Goal: Information Seeking & Learning: Check status

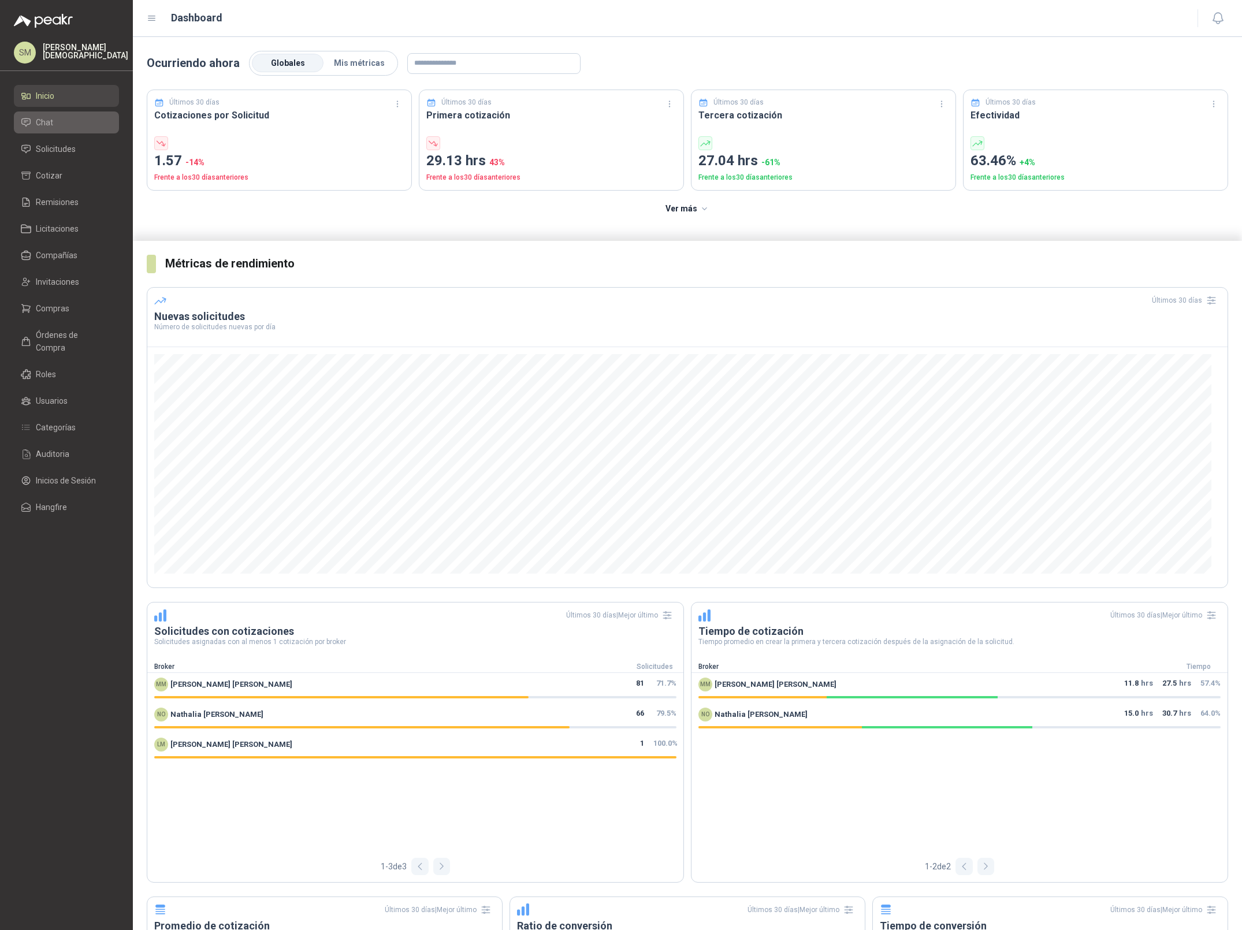
click at [69, 121] on li "Chat" at bounding box center [66, 122] width 91 height 13
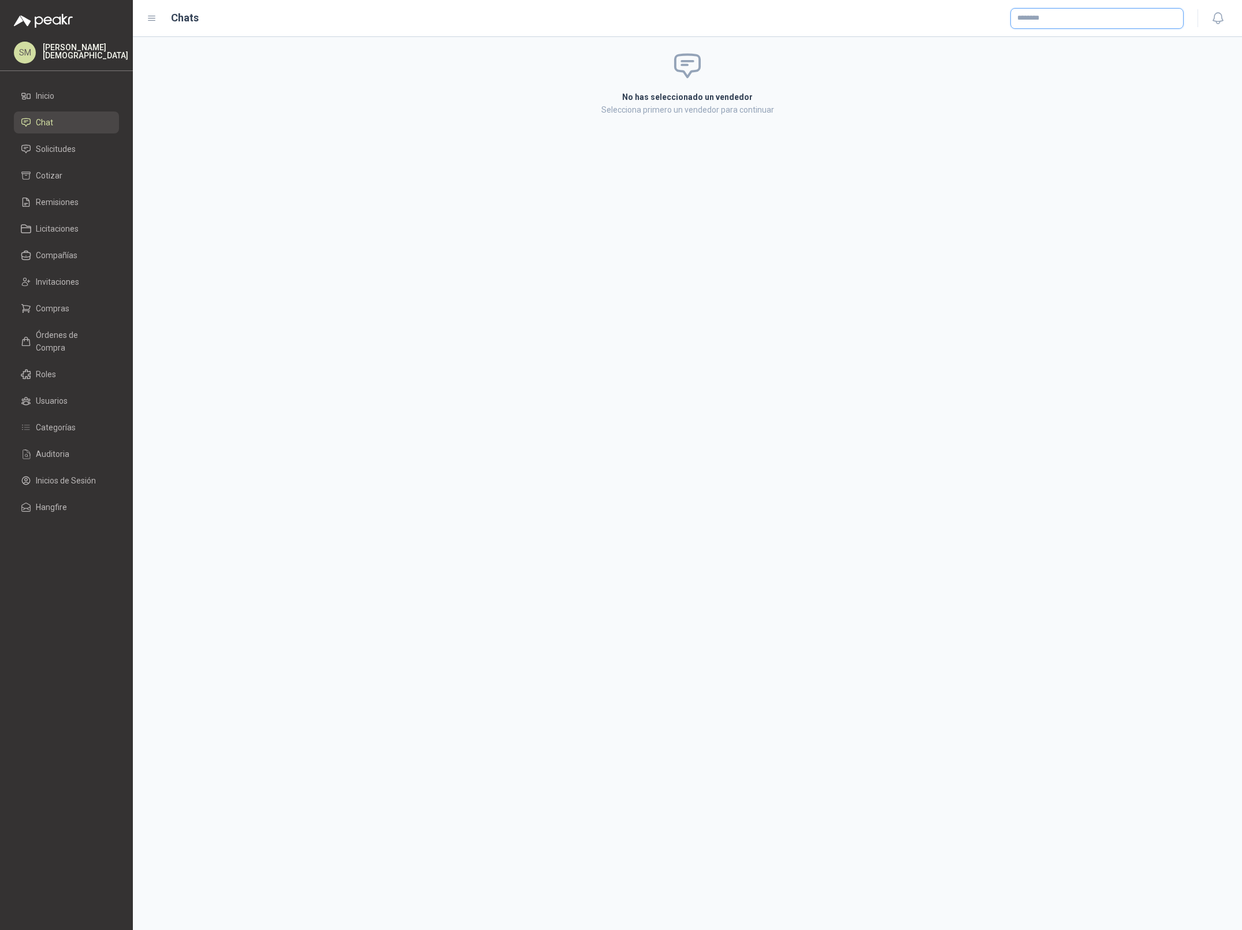
click at [1050, 17] on input "text" at bounding box center [1097, 19] width 172 height 20
drag, startPoint x: 1056, startPoint y: 21, endPoint x: 1011, endPoint y: 22, distance: 44.5
click at [1011, 22] on input "**********" at bounding box center [1097, 19] width 172 height 20
drag, startPoint x: 1064, startPoint y: 21, endPoint x: 1004, endPoint y: 13, distance: 61.1
click at [1004, 13] on div "**********" at bounding box center [699, 18] width 972 height 21
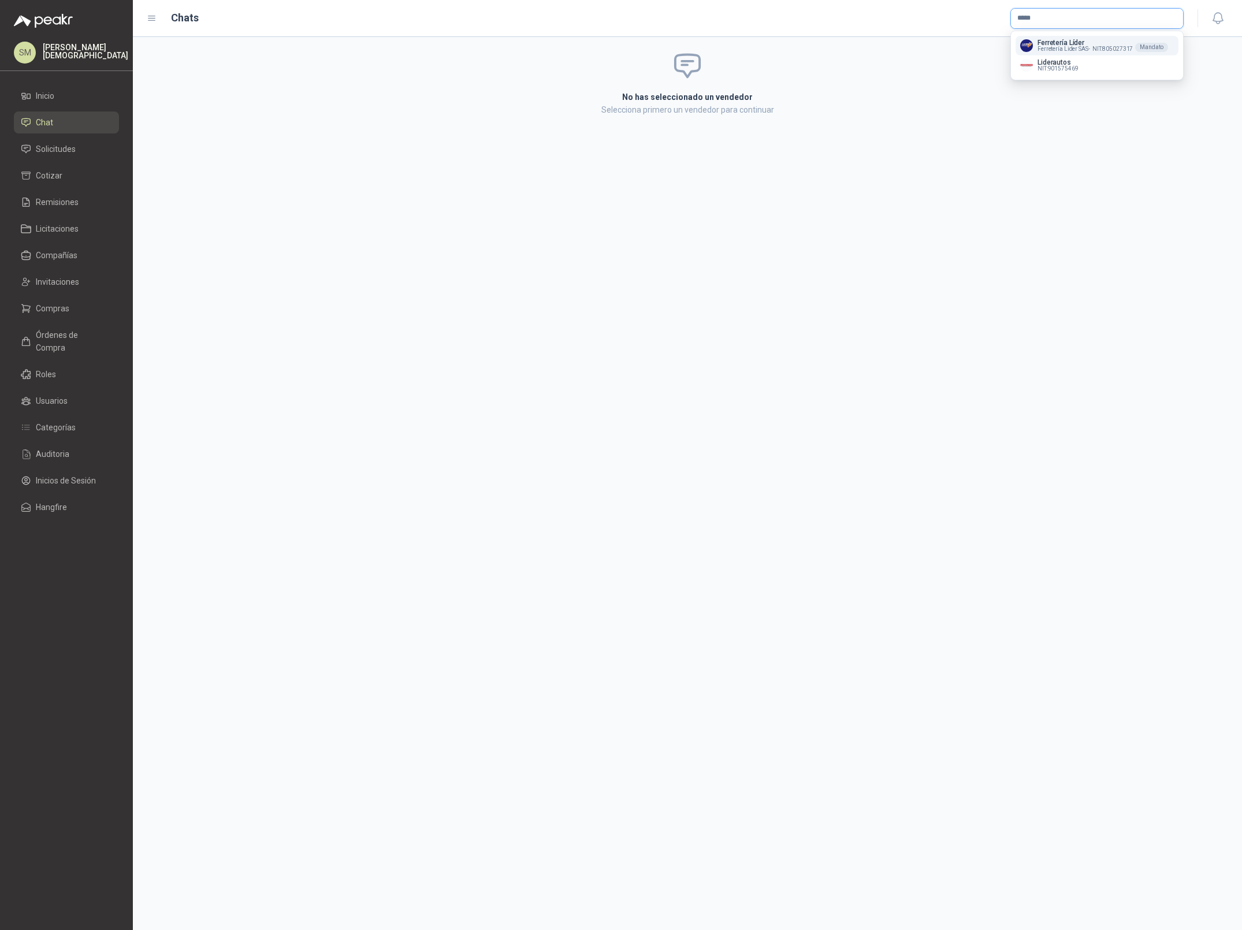
type input "*****"
click at [1052, 46] on span "Ferretería Lider SAS -" at bounding box center [1063, 49] width 53 height 6
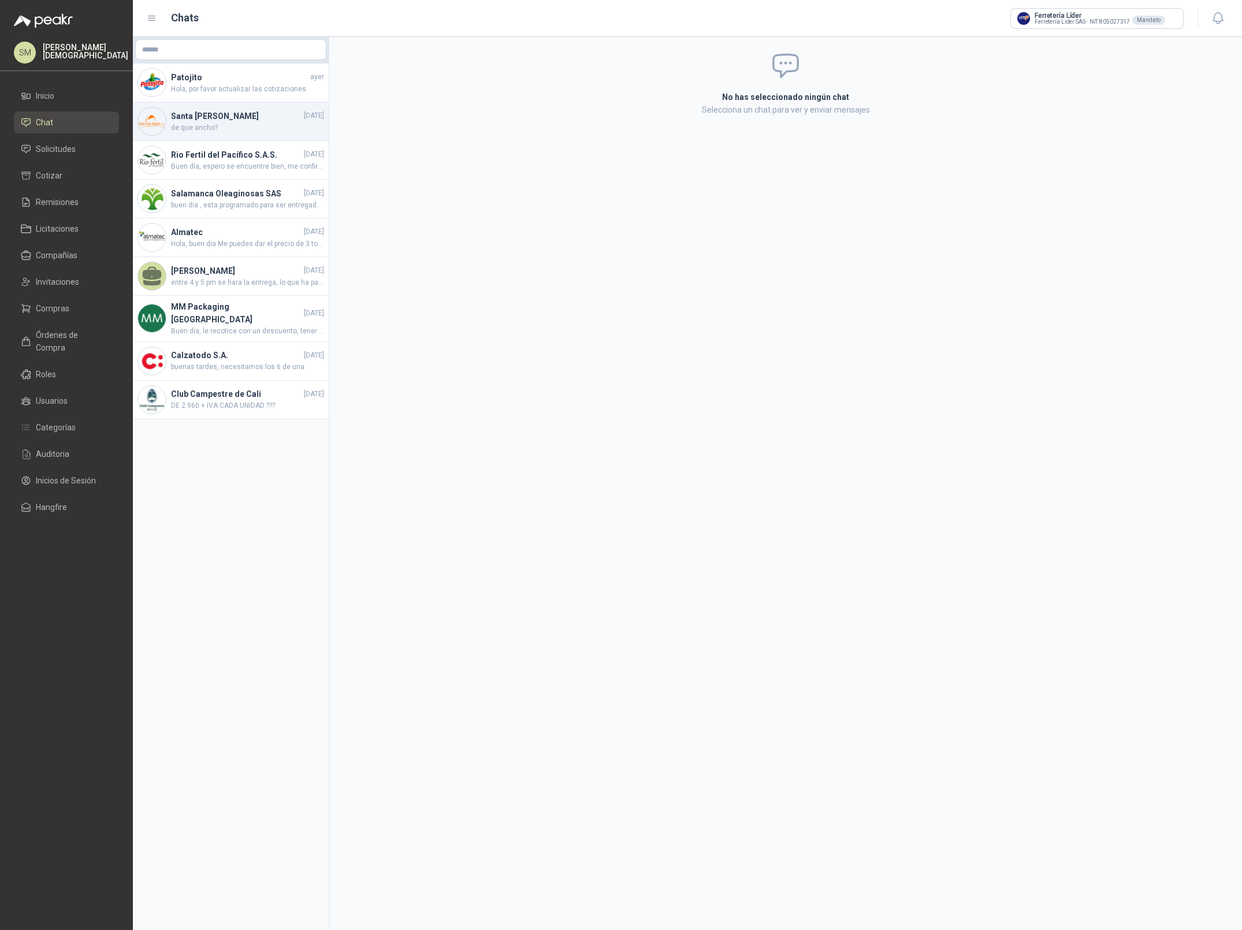
click at [256, 130] on span "de que ancho?" at bounding box center [247, 127] width 153 height 11
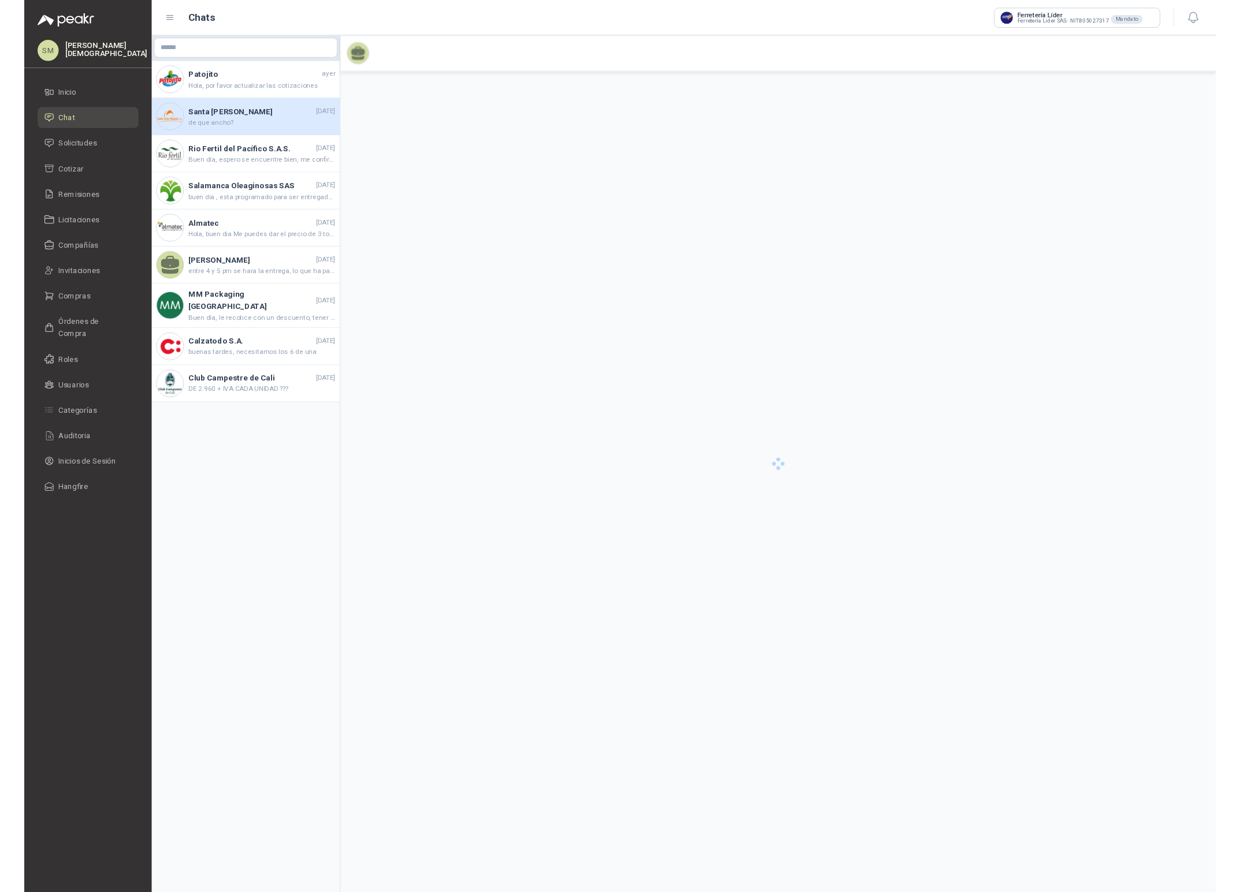
scroll to position [943, 0]
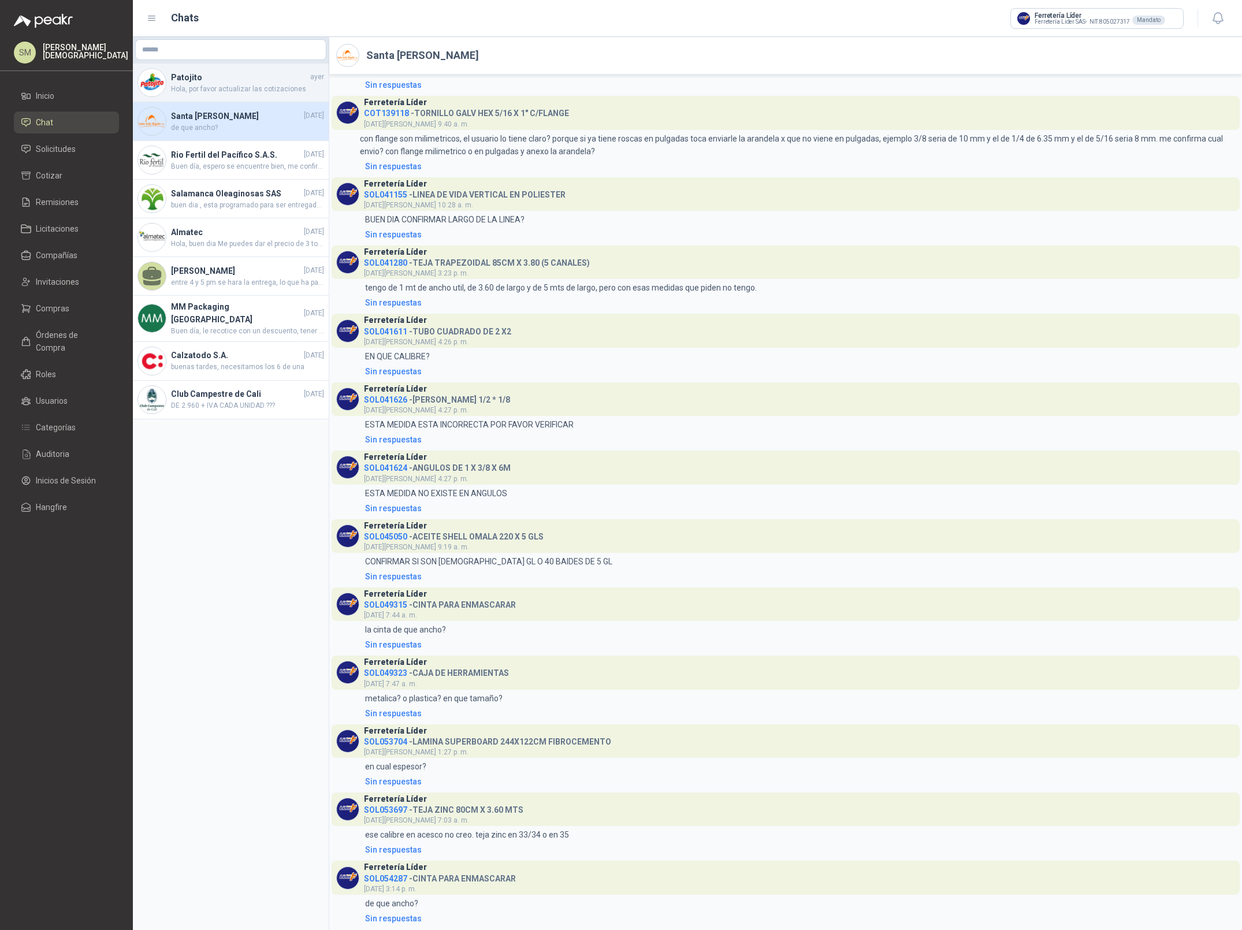
click at [256, 82] on h4 "Patojito" at bounding box center [239, 77] width 137 height 13
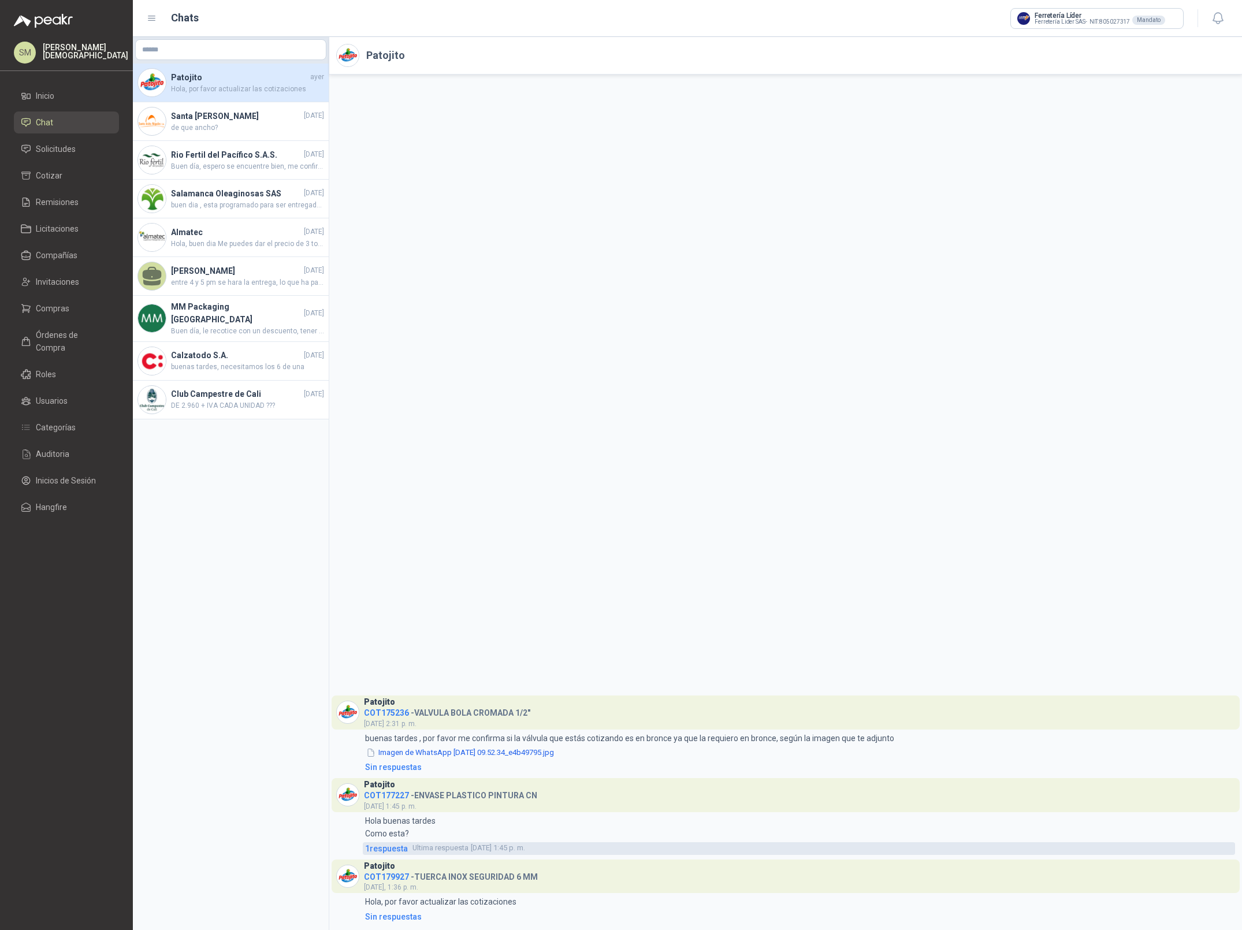
click at [392, 848] on span "1 respuesta" at bounding box center [386, 848] width 43 height 13
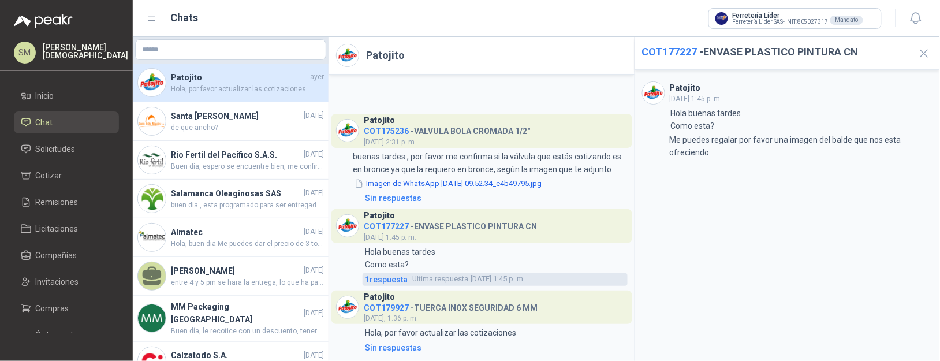
click at [388, 277] on span "1 respuesta" at bounding box center [386, 279] width 43 height 13
click at [394, 279] on span "1 respuesta" at bounding box center [386, 279] width 43 height 13
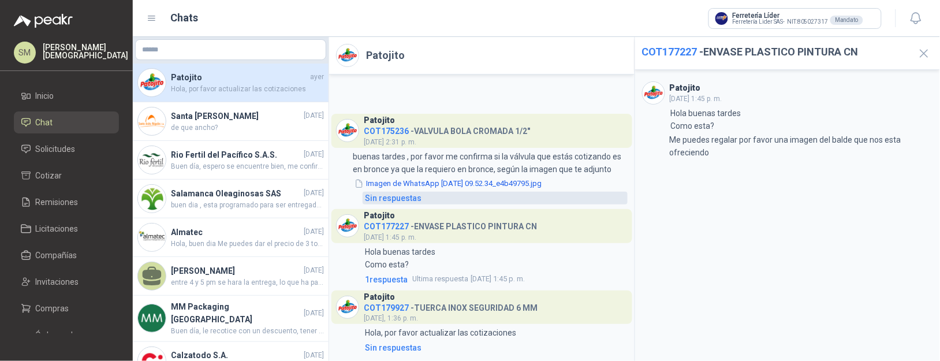
click at [388, 196] on div "Sin respuestas" at bounding box center [393, 198] width 57 height 13
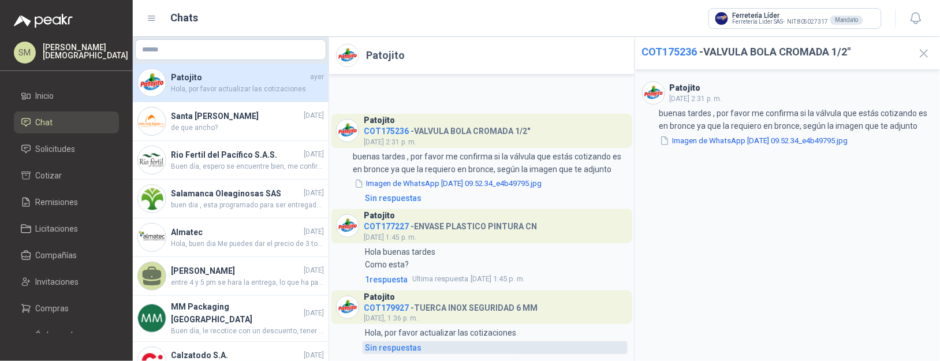
click at [382, 348] on div "Sin respuestas" at bounding box center [393, 347] width 57 height 13
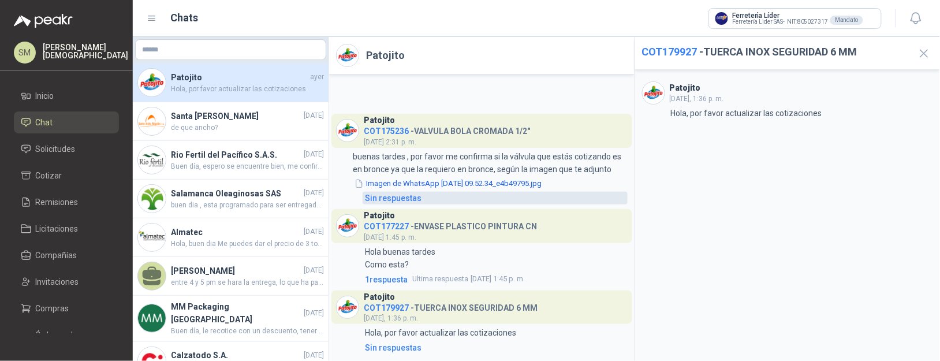
click at [384, 196] on div "Sin respuestas" at bounding box center [393, 198] width 57 height 13
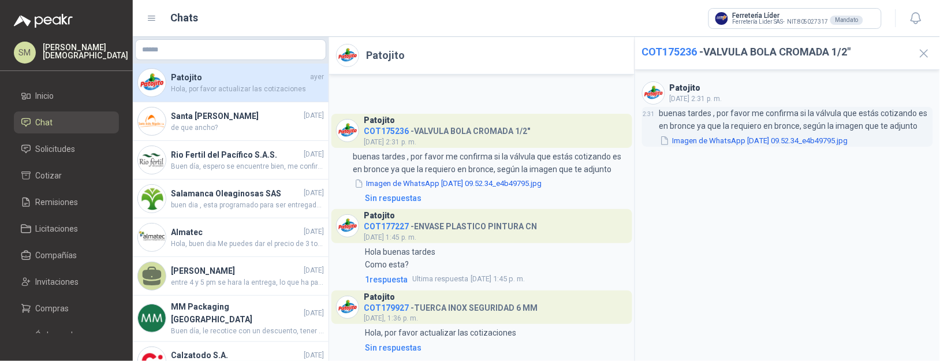
click at [744, 144] on button "Imagen de WhatsApp [DATE] 09.52.34_e4b49795.jpg" at bounding box center [754, 141] width 190 height 12
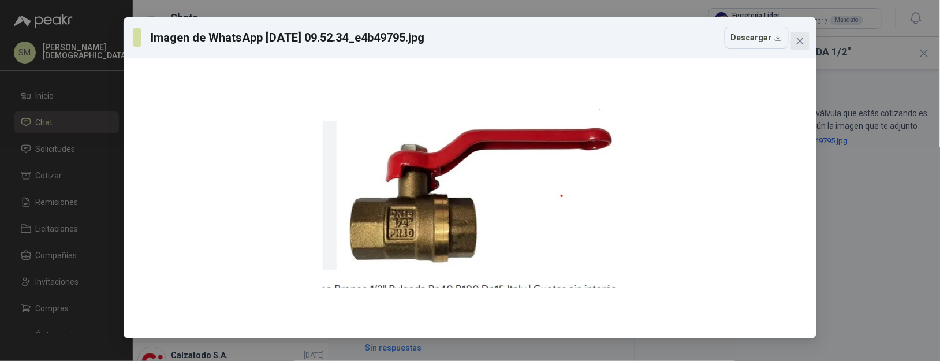
click at [799, 41] on icon "close" at bounding box center [800, 41] width 7 height 7
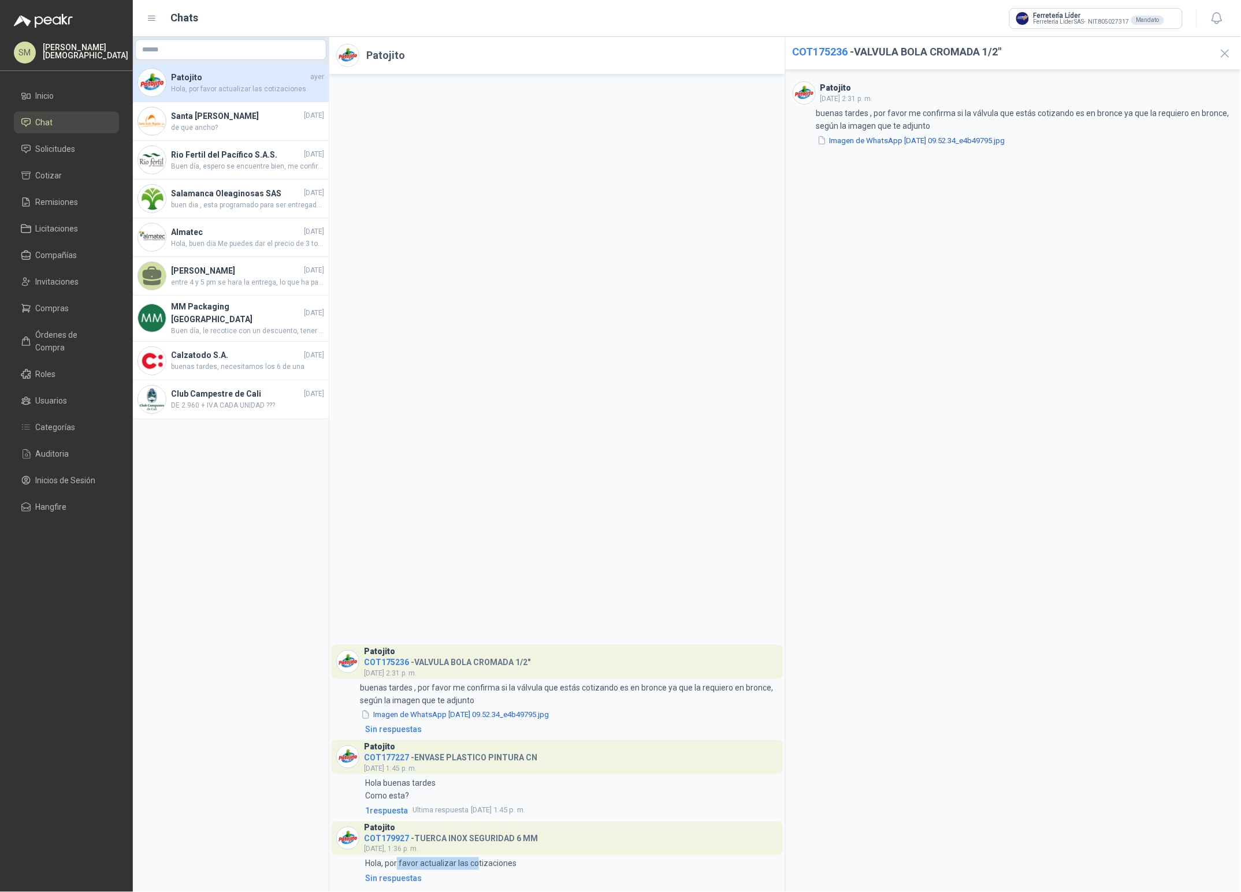
drag, startPoint x: 411, startPoint y: 862, endPoint x: 442, endPoint y: 871, distance: 32.4
click at [478, 866] on p "Hola, por favor actualizar las cotizaciones" at bounding box center [440, 864] width 151 height 13
click at [367, 877] on div "Sin respuestas" at bounding box center [393, 879] width 57 height 13
drag, startPoint x: 866, startPoint y: 115, endPoint x: 973, endPoint y: 111, distance: 106.9
click at [973, 111] on div "1:36 Hola, por favor actualizar las cotizaciones" at bounding box center [1013, 113] width 442 height 13
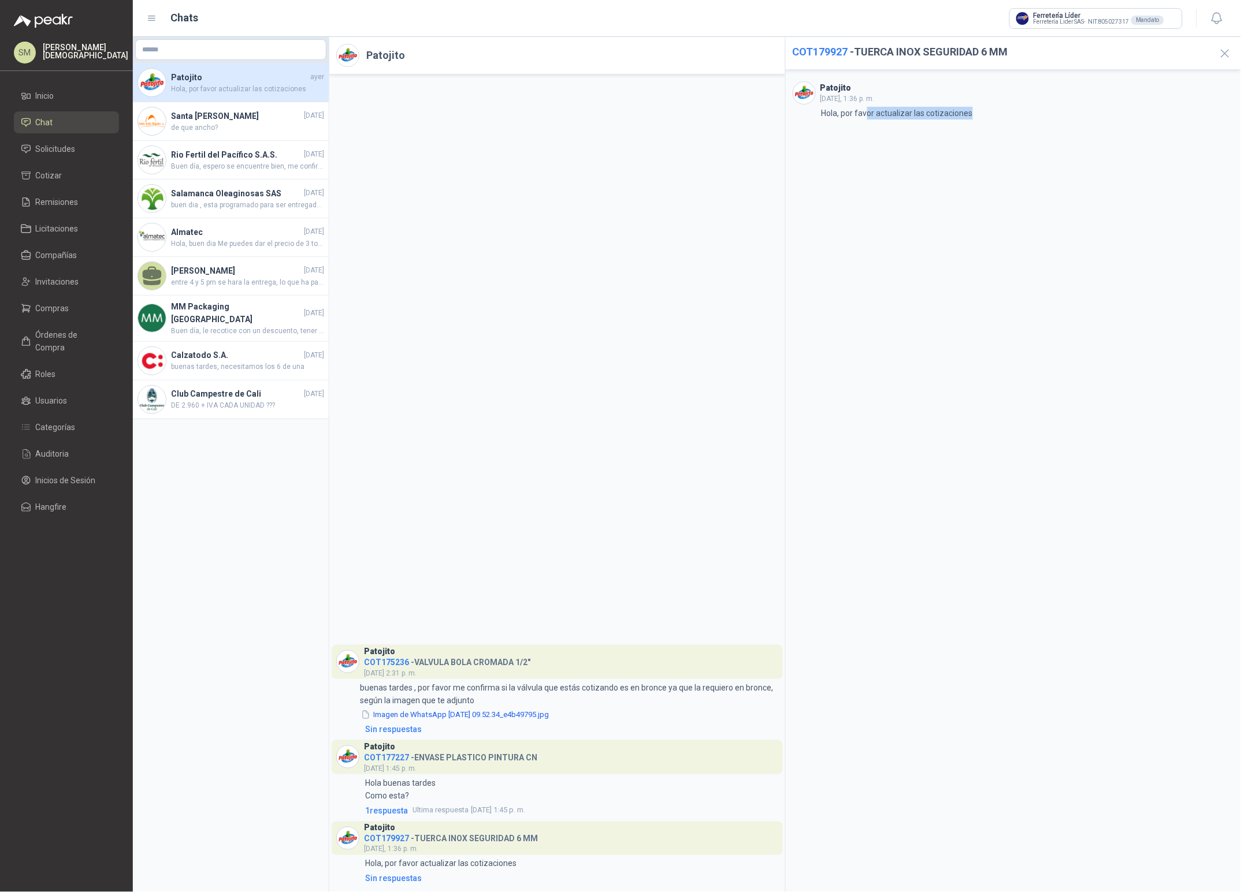
click at [956, 216] on div "[PERSON_NAME][DATE], 1:36 p. m. 1:36 Hola, por favor actualizar las cotizaciones" at bounding box center [1014, 481] width 456 height 822
click at [227, 126] on span "de que ancho?" at bounding box center [247, 127] width 153 height 11
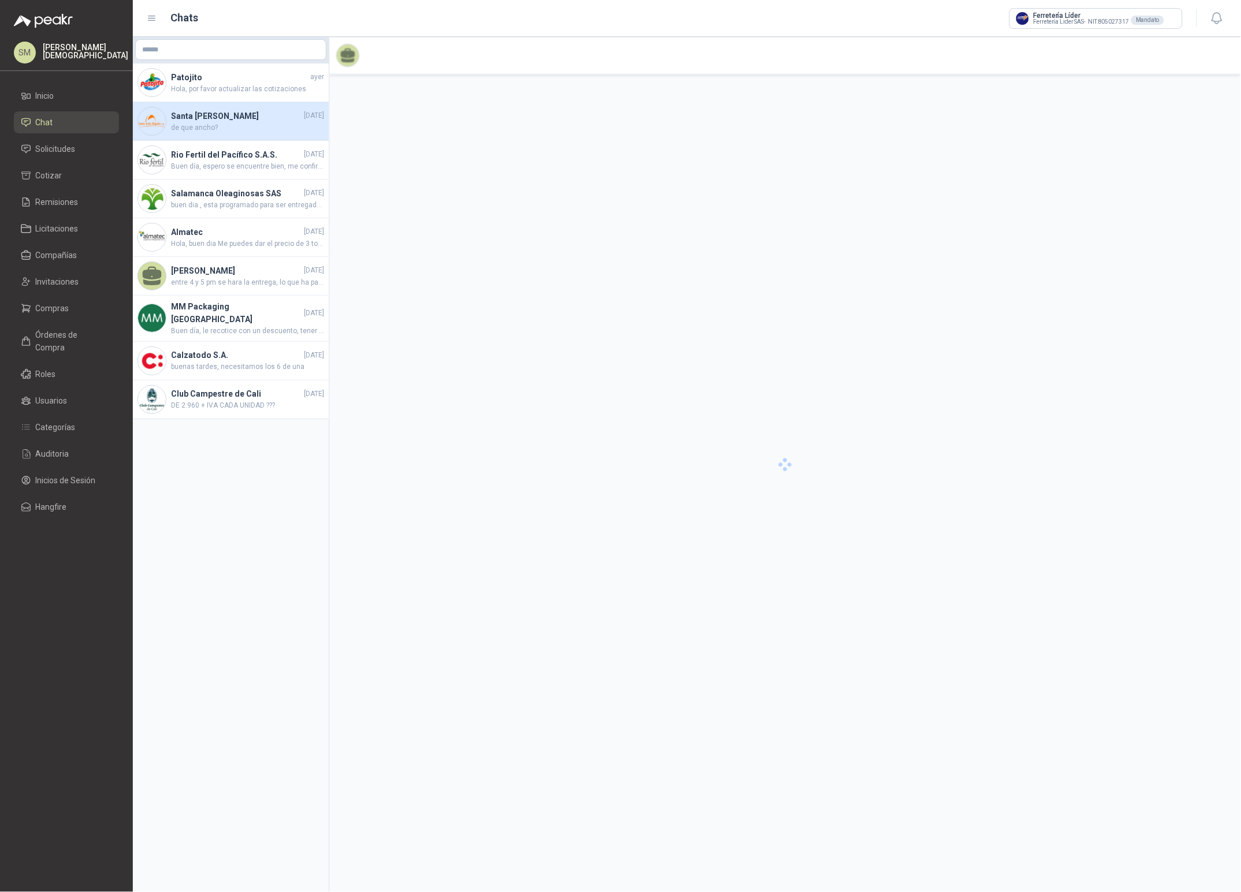
scroll to position [980, 0]
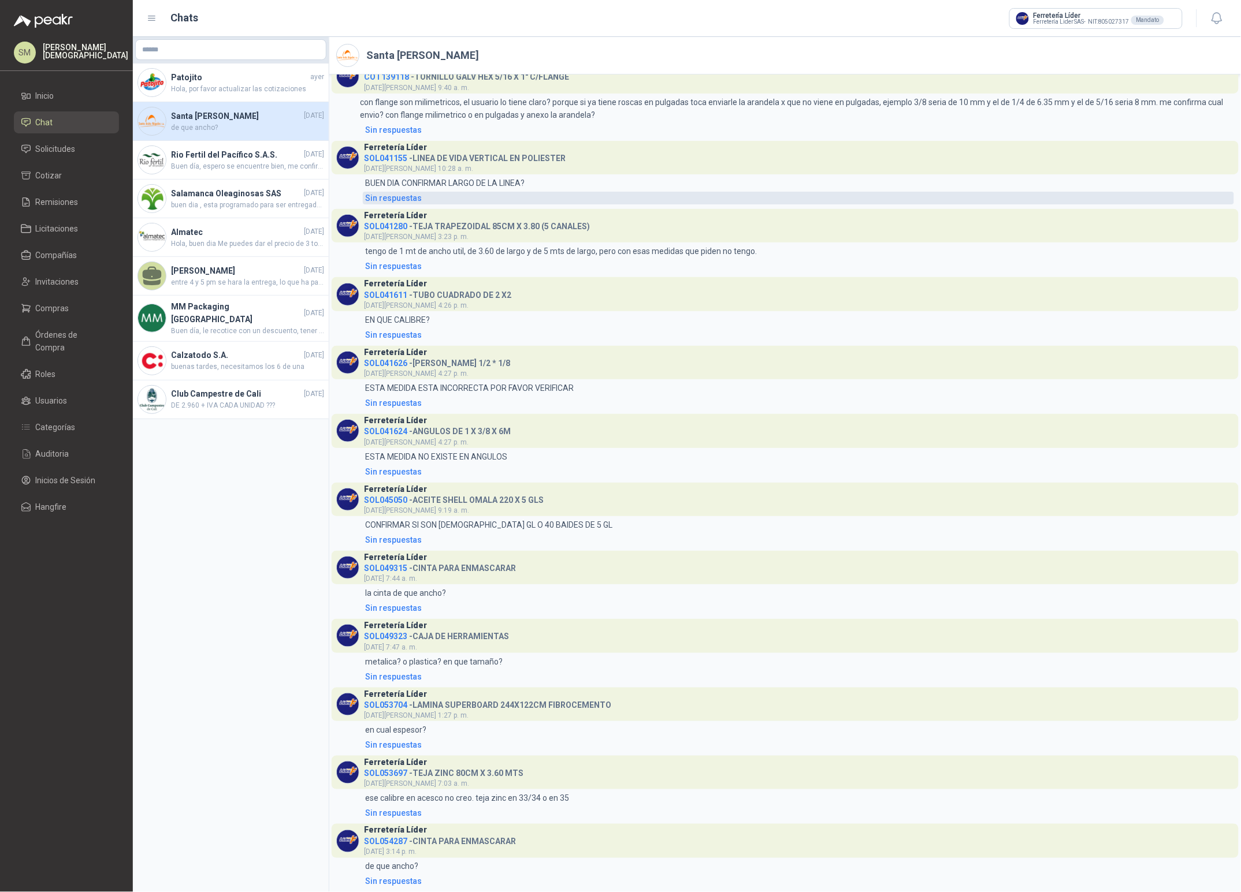
click at [466, 192] on link "Sin respuestas" at bounding box center [798, 198] width 871 height 13
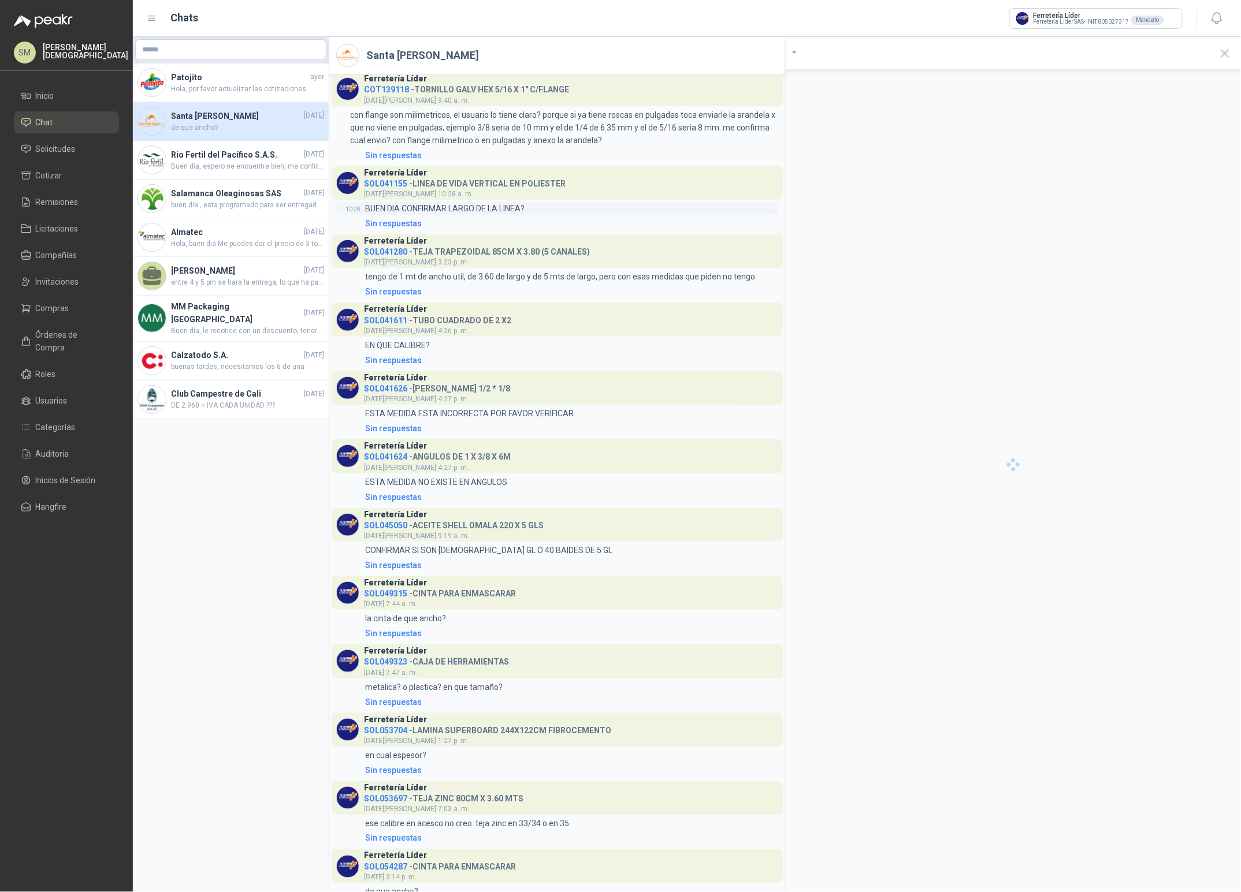
scroll to position [992, 0]
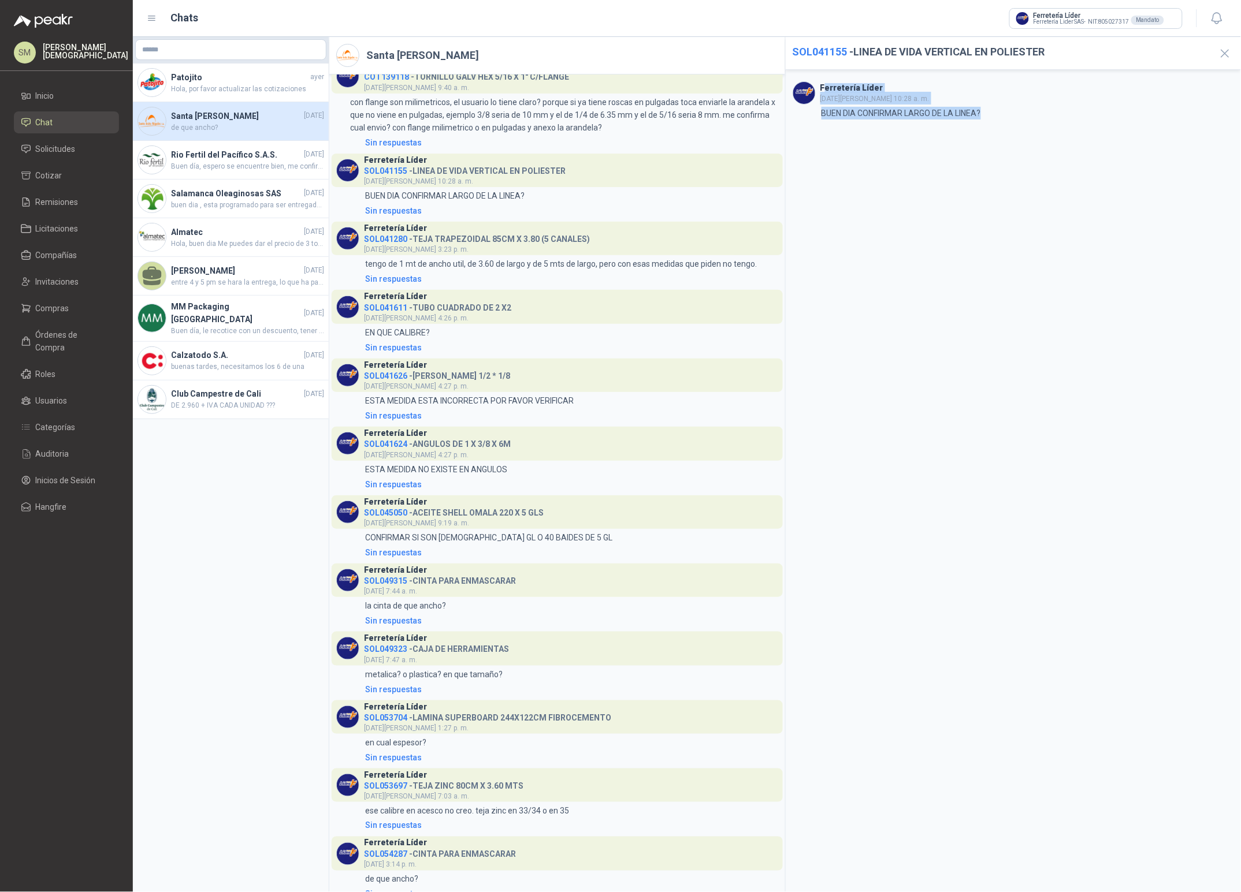
drag, startPoint x: 824, startPoint y: 87, endPoint x: 910, endPoint y: 122, distance: 92.8
click at [910, 122] on div "Ferretería Líder [DATE][PERSON_NAME] 10:28 a. m. 10:28 BUEN DIA CONFIRMAR LARGO…" at bounding box center [1014, 481] width 456 height 822
click at [945, 143] on div "Ferretería Líder [DATE][PERSON_NAME] 10:28 a. m. 10:28 BUEN DIA CONFIRMAR LARGO…" at bounding box center [1014, 481] width 456 height 822
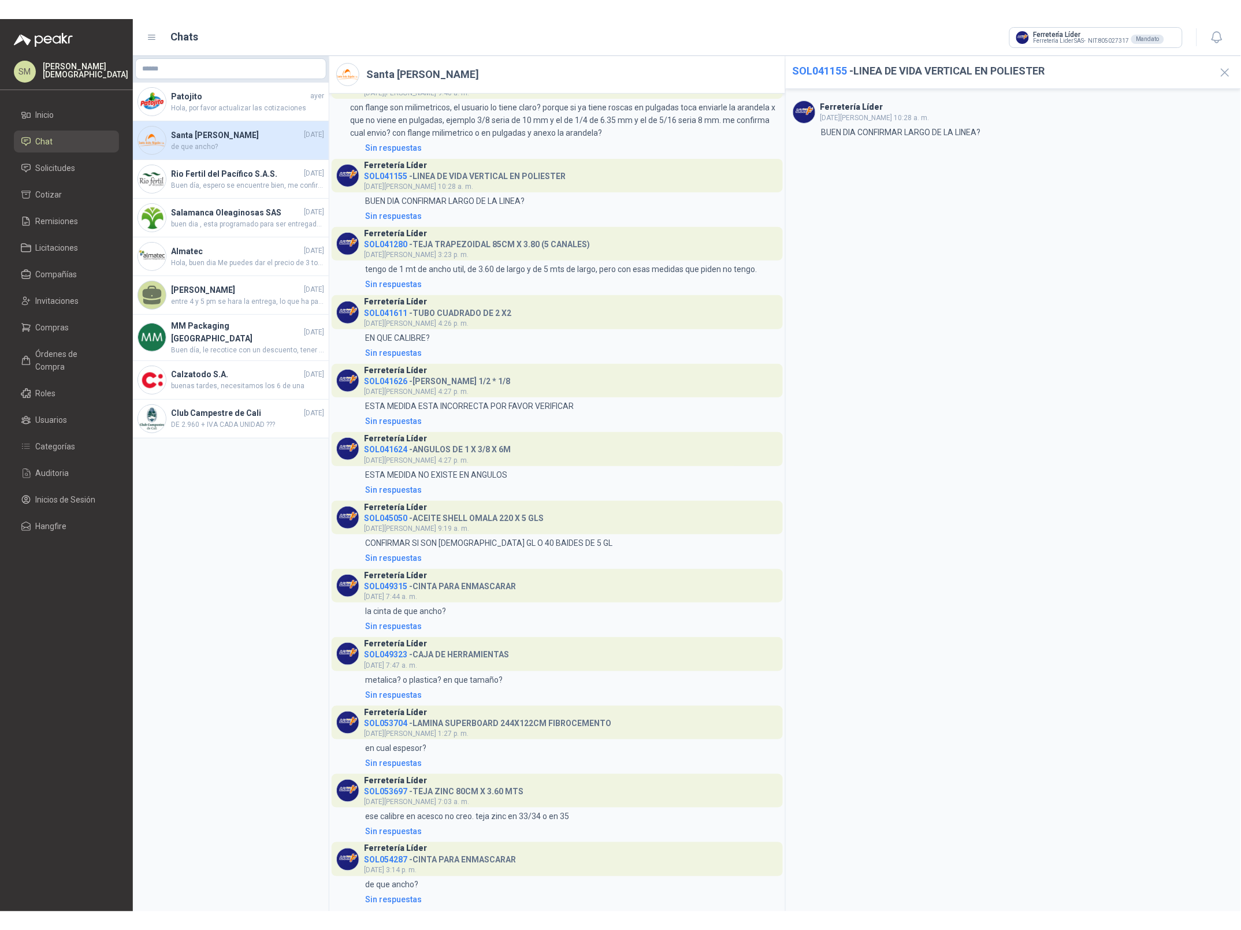
scroll to position [989, 0]
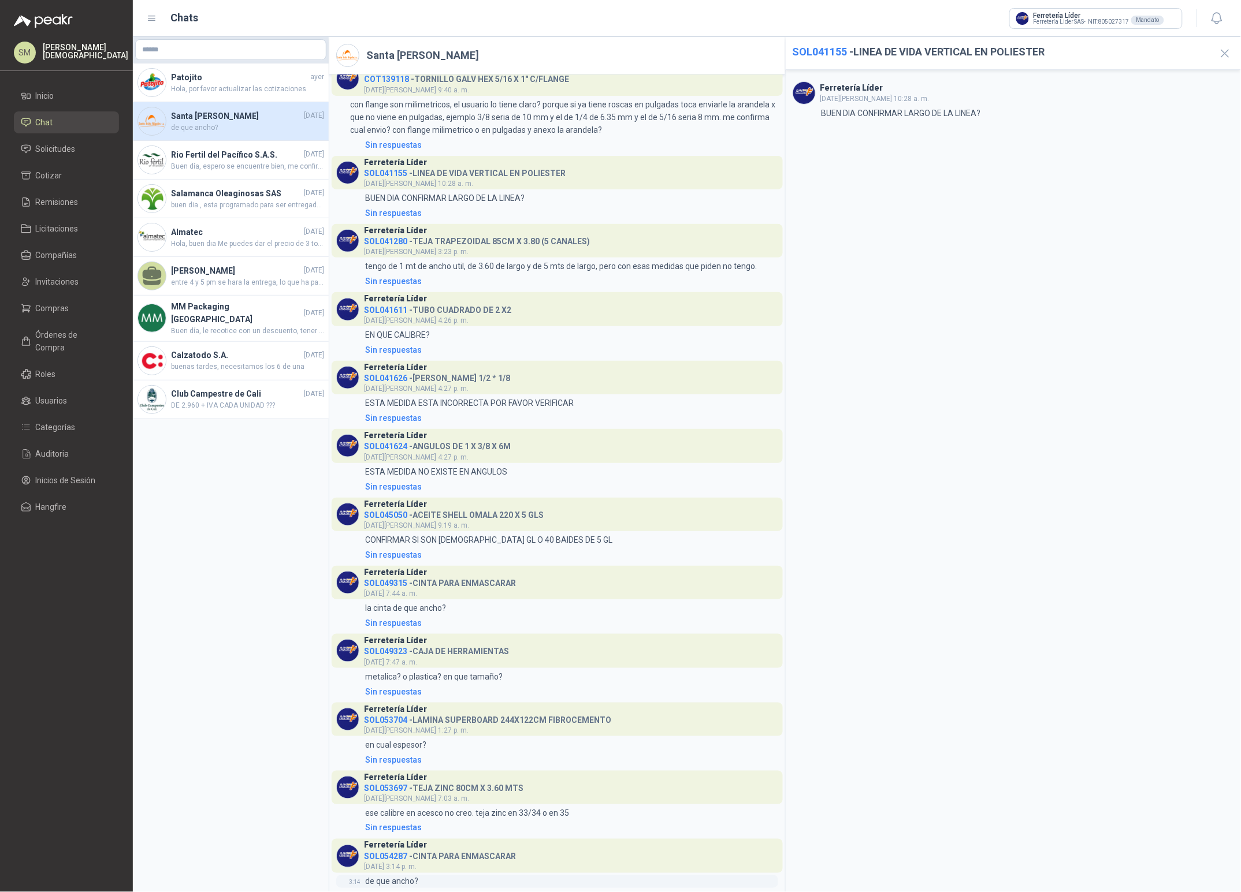
click at [401, 881] on p "de que ancho?" at bounding box center [391, 882] width 53 height 13
click at [404, 828] on div "Sin respuestas" at bounding box center [393, 828] width 57 height 13
click at [244, 163] on span "Buen día, espero se encuentre bien, me confirma la fecha de despacho por favor" at bounding box center [247, 166] width 153 height 11
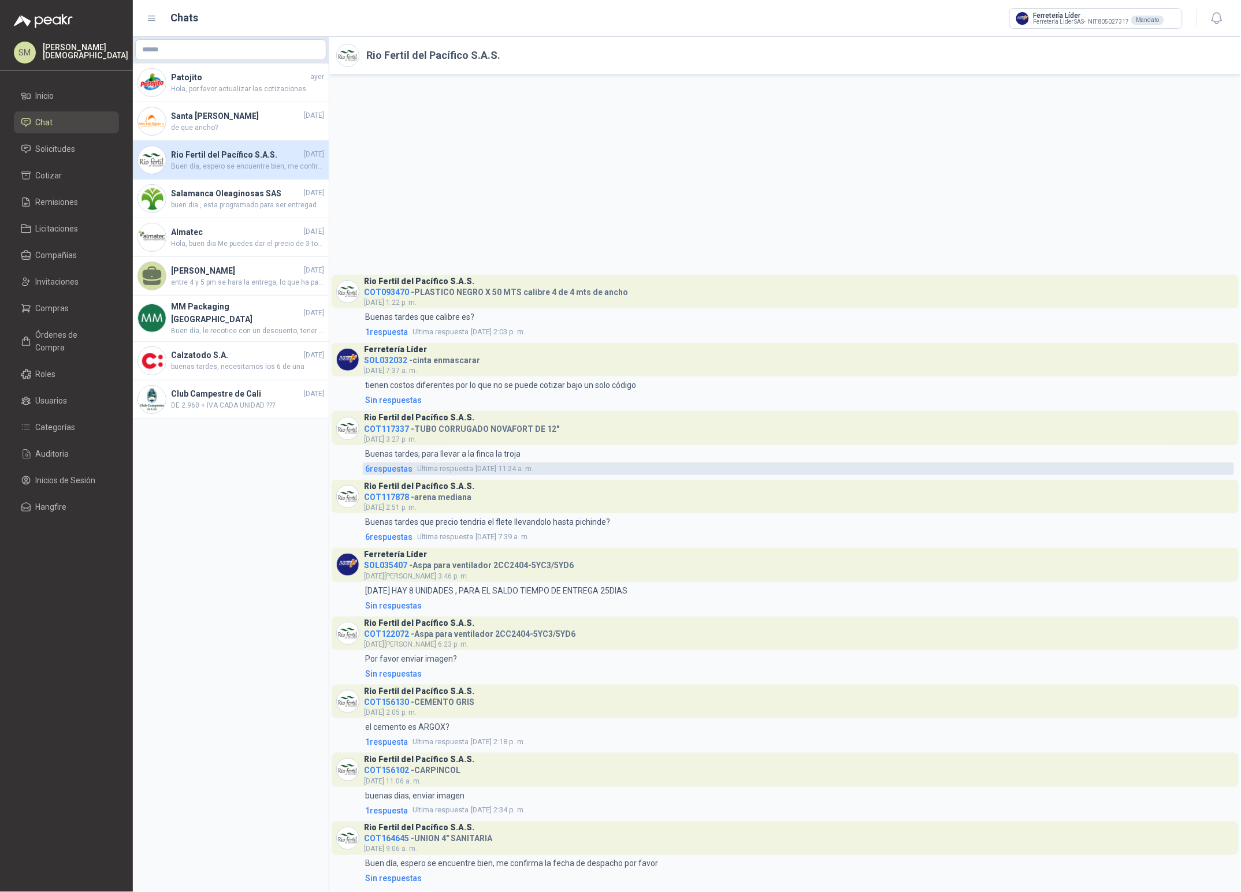
click at [393, 469] on span "6 respuesta s" at bounding box center [388, 469] width 47 height 13
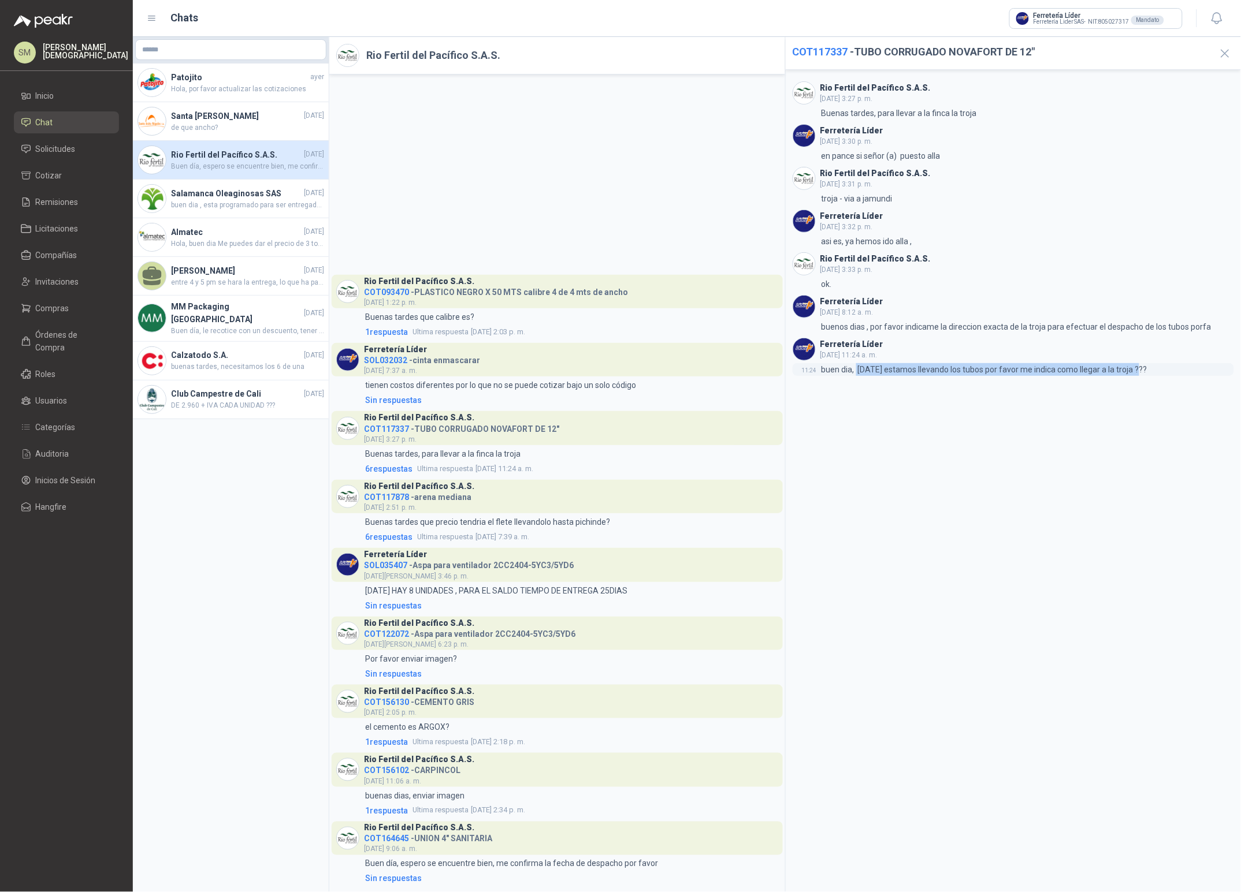
drag, startPoint x: 859, startPoint y: 370, endPoint x: 1144, endPoint y: 377, distance: 285.4
click at [1144, 376] on div "11:24 buen dia, [DATE] estamos llevando los tubos por favor me indica como lleg…" at bounding box center [1013, 369] width 442 height 13
click at [1106, 412] on div "Rio Fertil [PERSON_NAME] S.A.S. [DATE] 3:27 p. m. 3:27 Buenas tardes, para llev…" at bounding box center [1014, 481] width 456 height 822
drag, startPoint x: 851, startPoint y: 368, endPoint x: 1023, endPoint y: 365, distance: 172.1
click at [1023, 365] on p "buen dia, [DATE] estamos llevando los tubos por favor me indica como llegar a l…" at bounding box center [984, 369] width 326 height 13
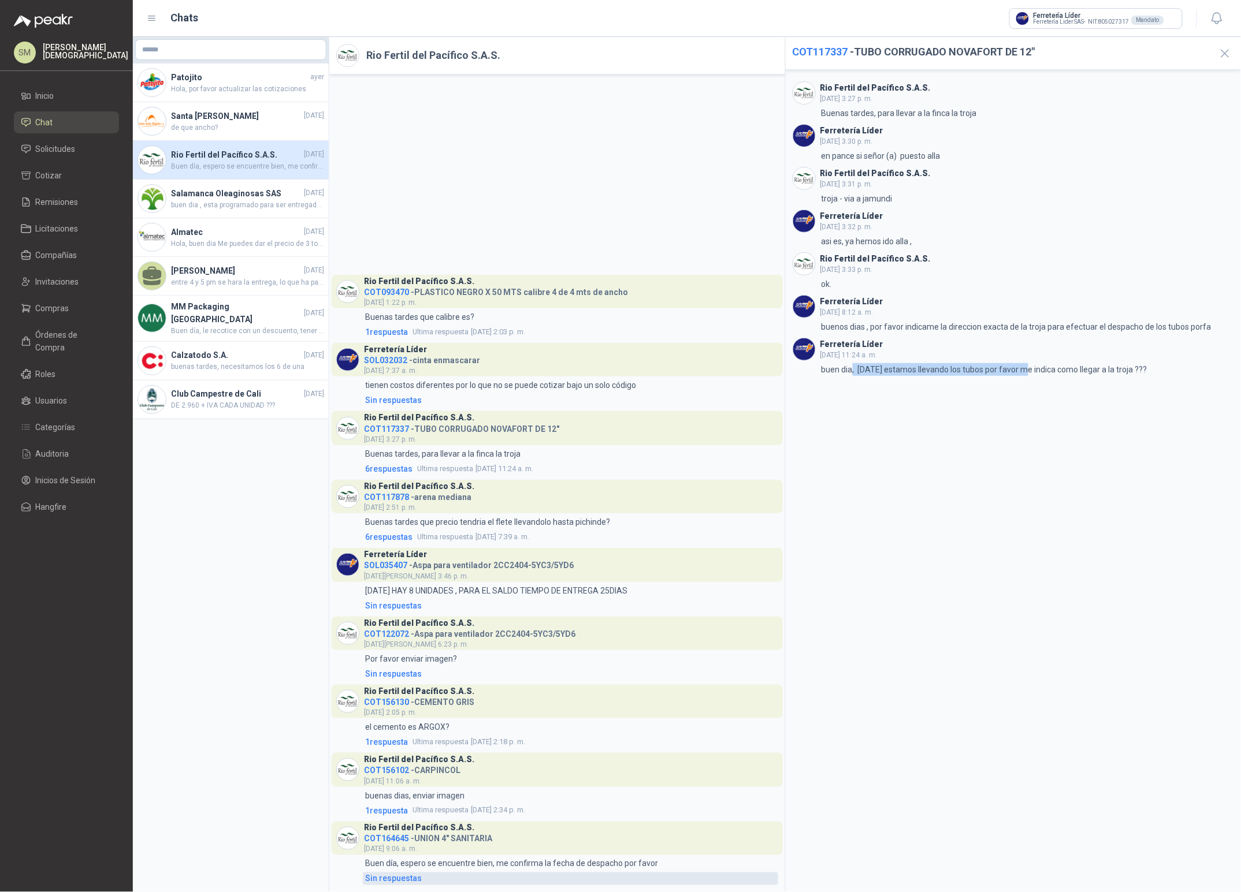
click at [387, 882] on div "Sin respuestas" at bounding box center [393, 879] width 57 height 13
click at [393, 881] on div "Sin respuestas" at bounding box center [393, 879] width 57 height 13
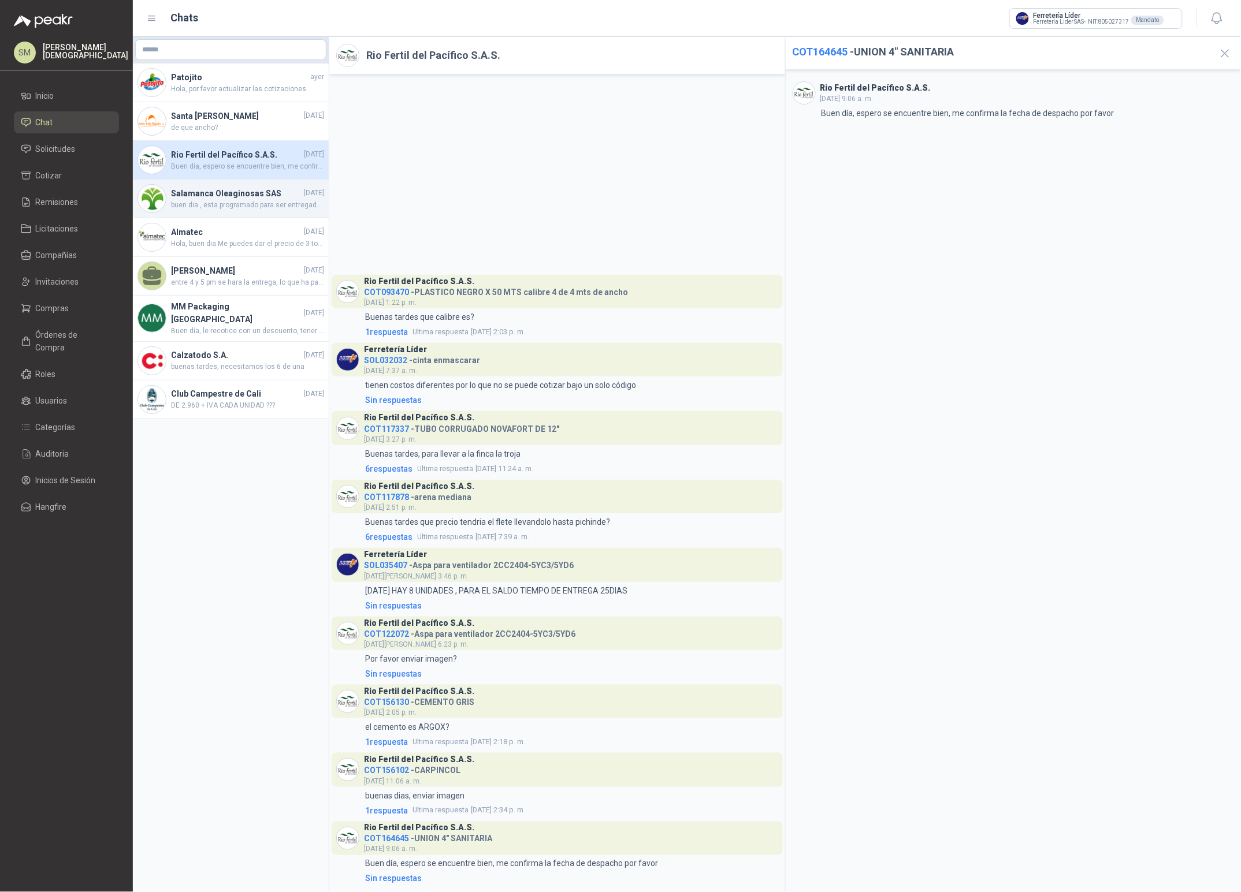
click at [226, 198] on h4 "Salamanca Oleaginosas SAS" at bounding box center [236, 193] width 131 height 13
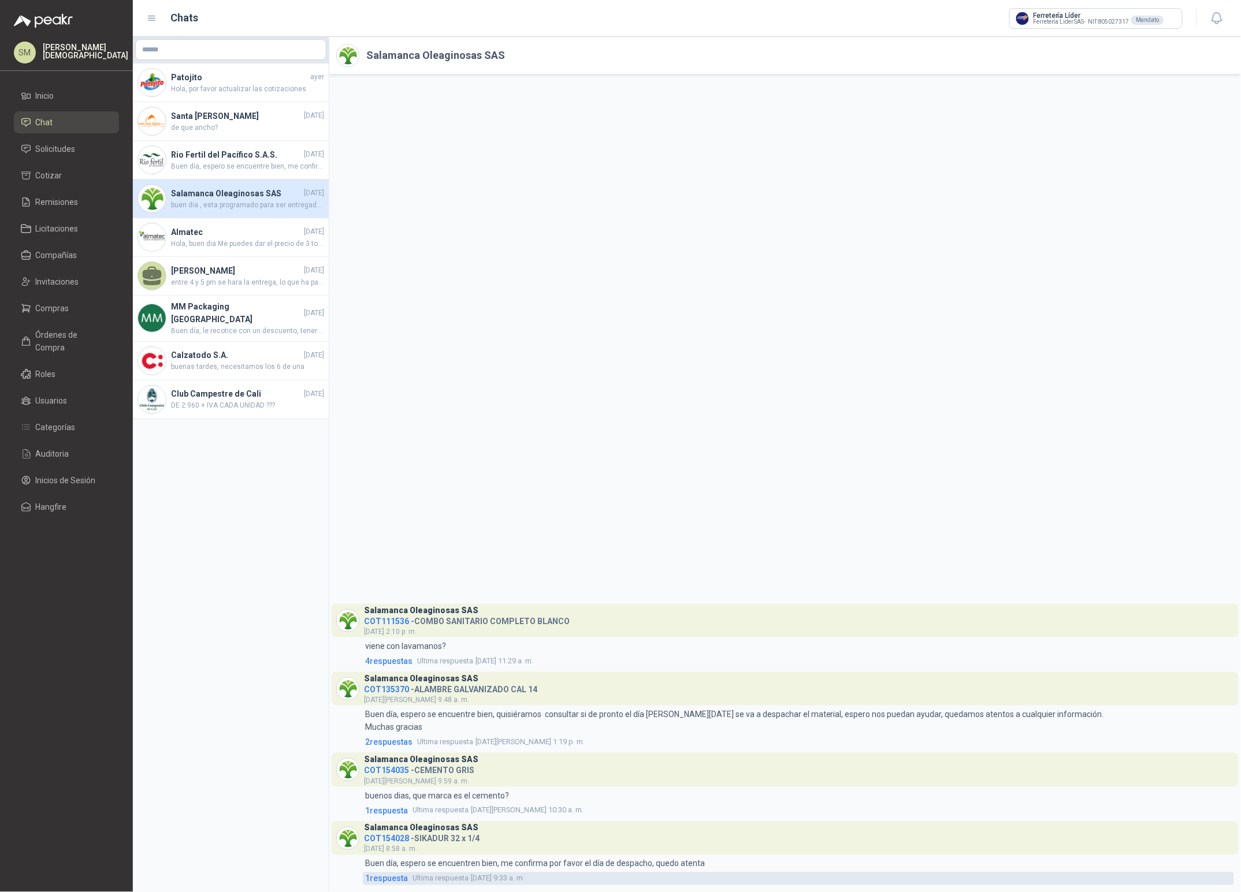
click at [382, 879] on span "1 respuesta" at bounding box center [386, 879] width 43 height 13
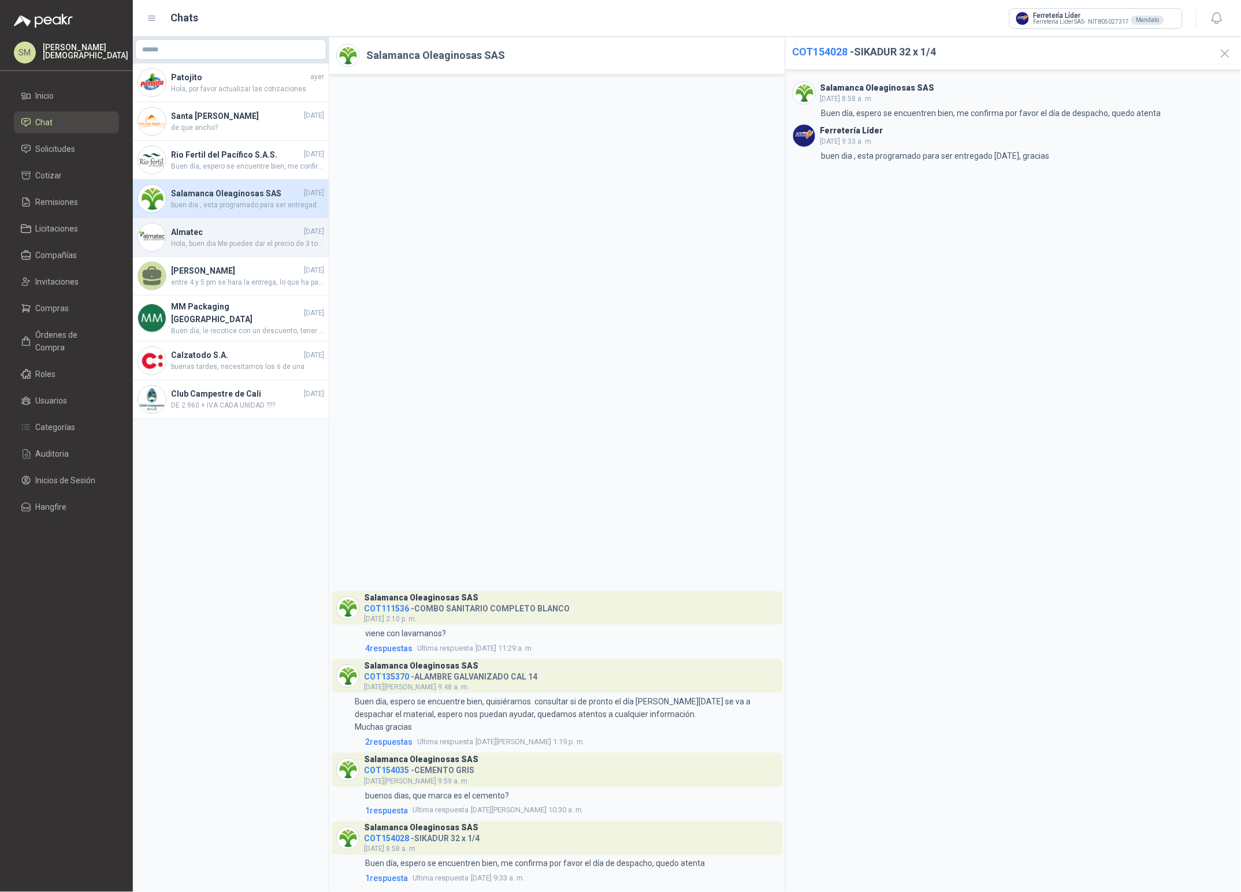
click at [210, 245] on span "Hola, buen dia Me puedes dar el precio de 3 toneladas de ángulos 2X3/16 Y cual …" at bounding box center [247, 244] width 153 height 11
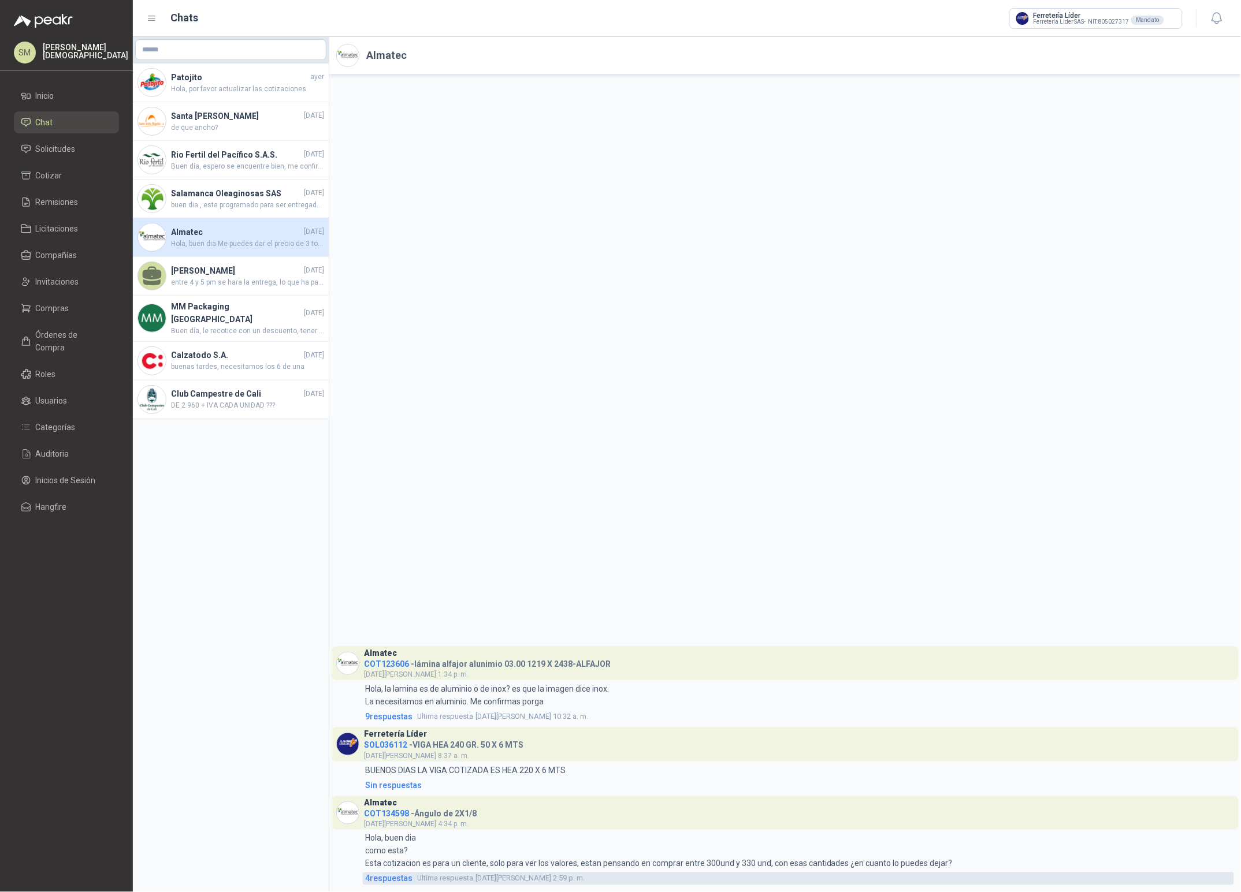
click at [400, 880] on span "4 respuesta s" at bounding box center [388, 879] width 47 height 13
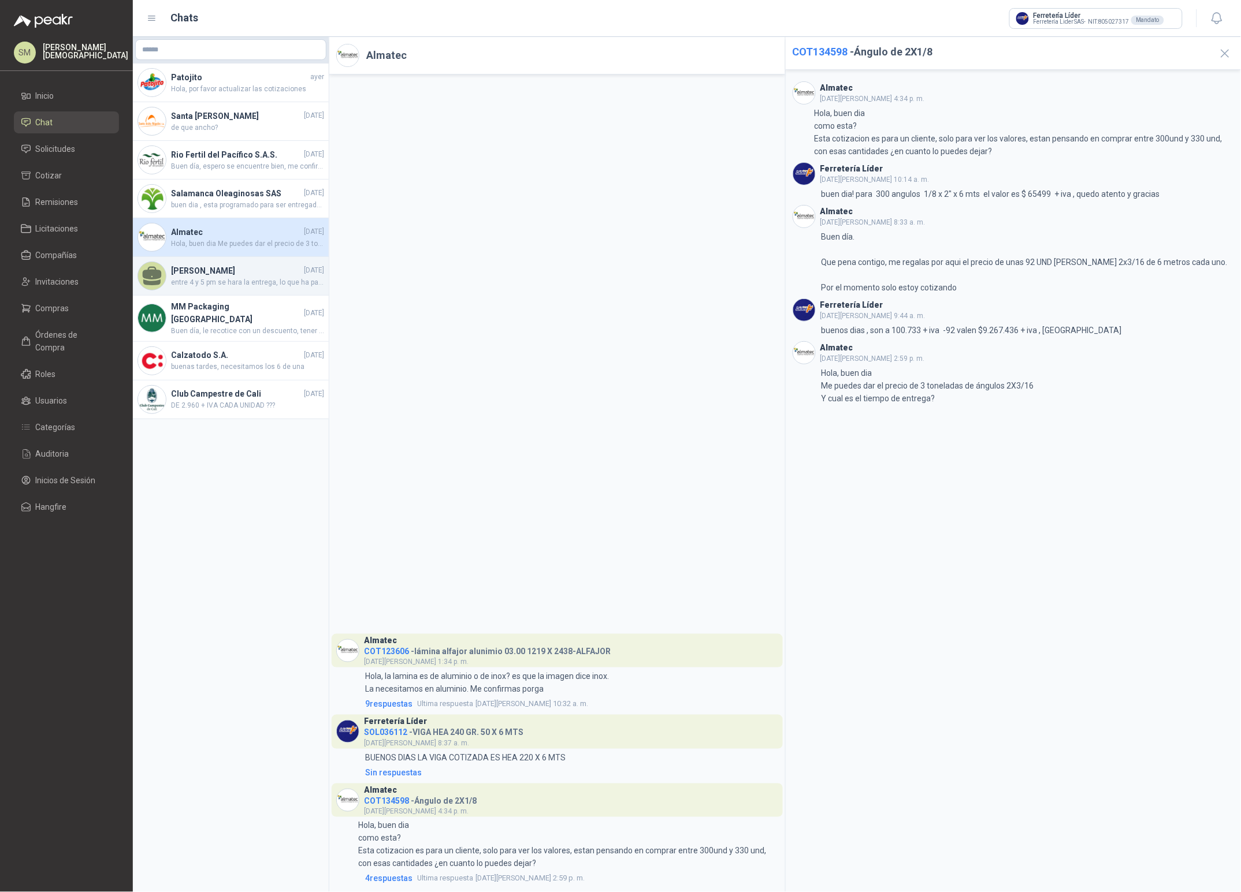
click at [244, 287] on span "entre 4 y 5 pm se hara la entrega, lo que ha pasado es que el pedido llego [DAT…" at bounding box center [247, 282] width 153 height 11
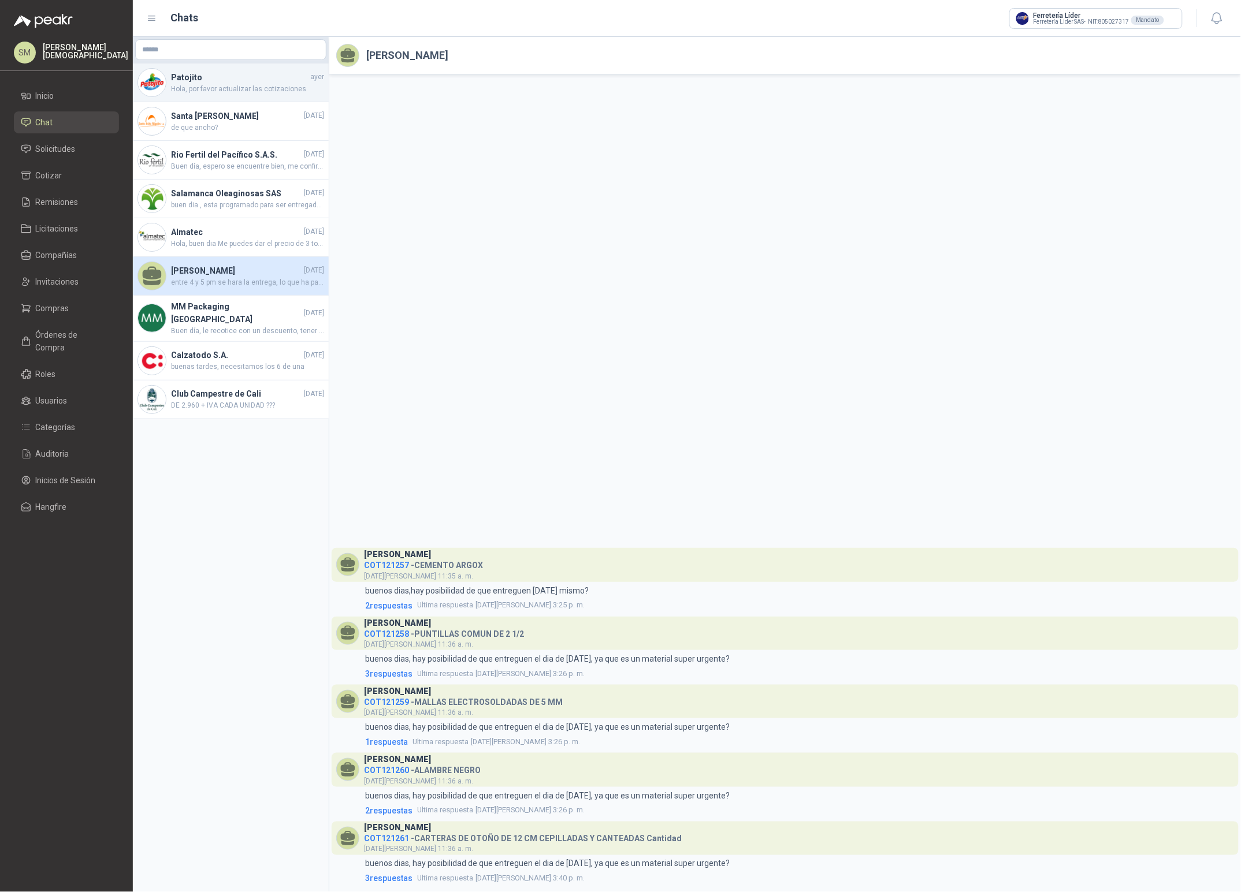
click at [232, 79] on h4 "Patojito" at bounding box center [239, 77] width 137 height 13
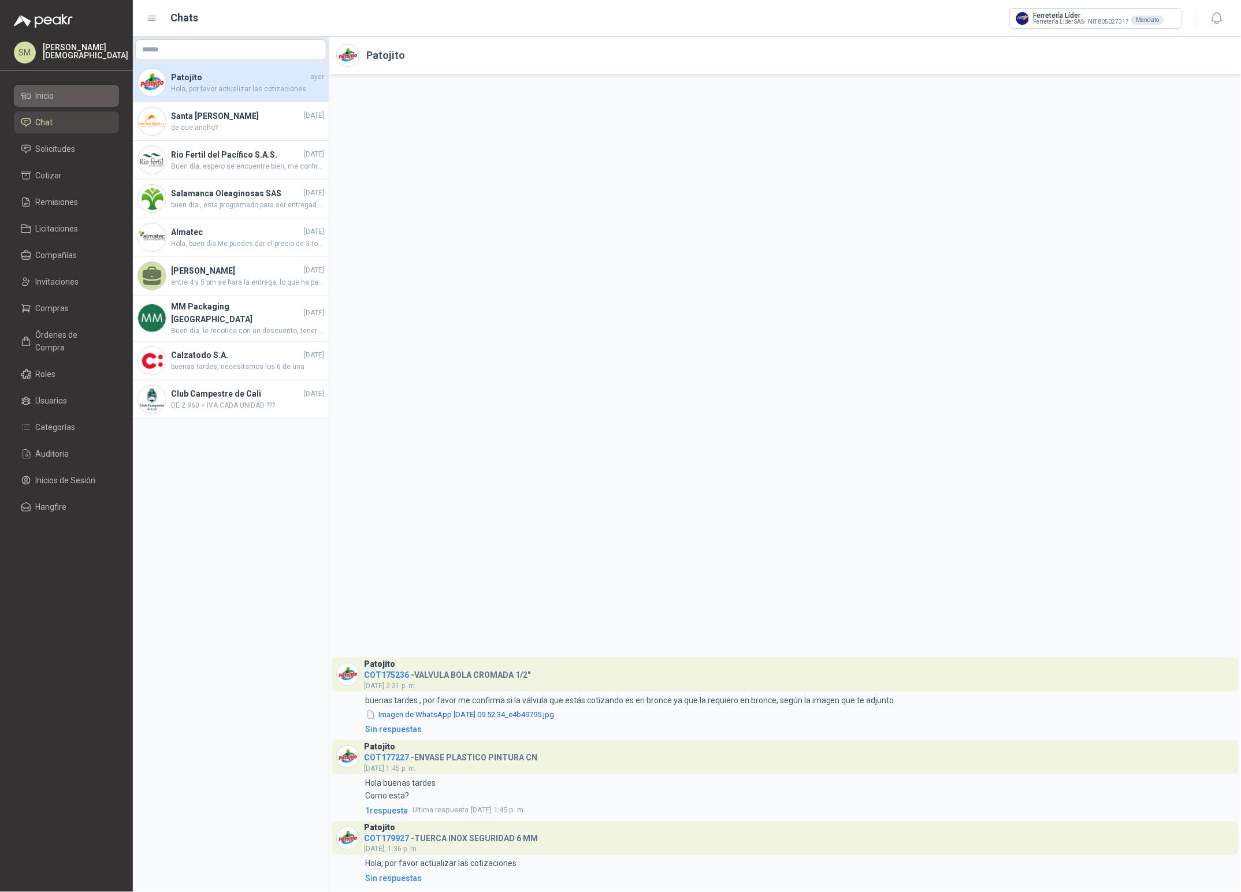
click at [59, 97] on li "Inicio" at bounding box center [66, 96] width 91 height 13
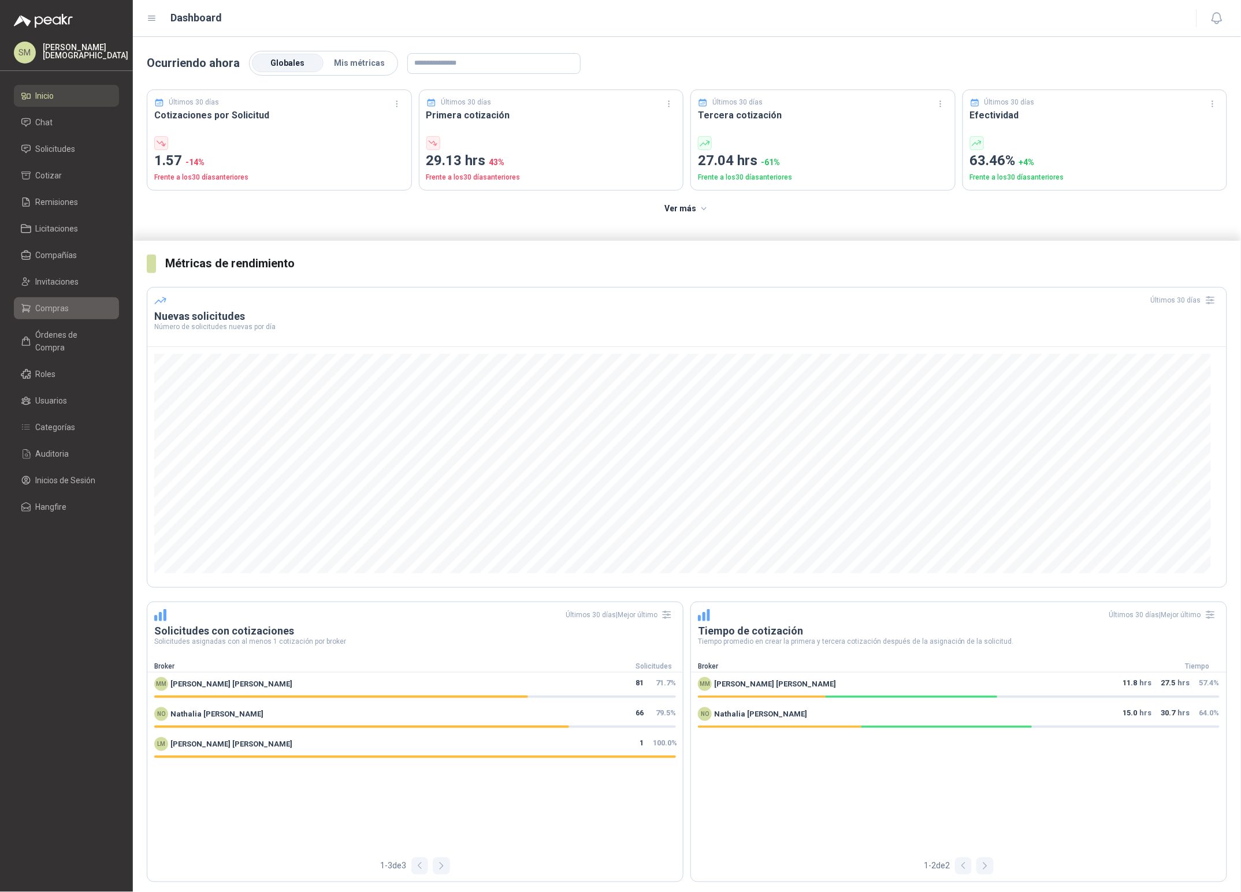
click at [61, 310] on span "Compras" at bounding box center [53, 308] width 34 height 13
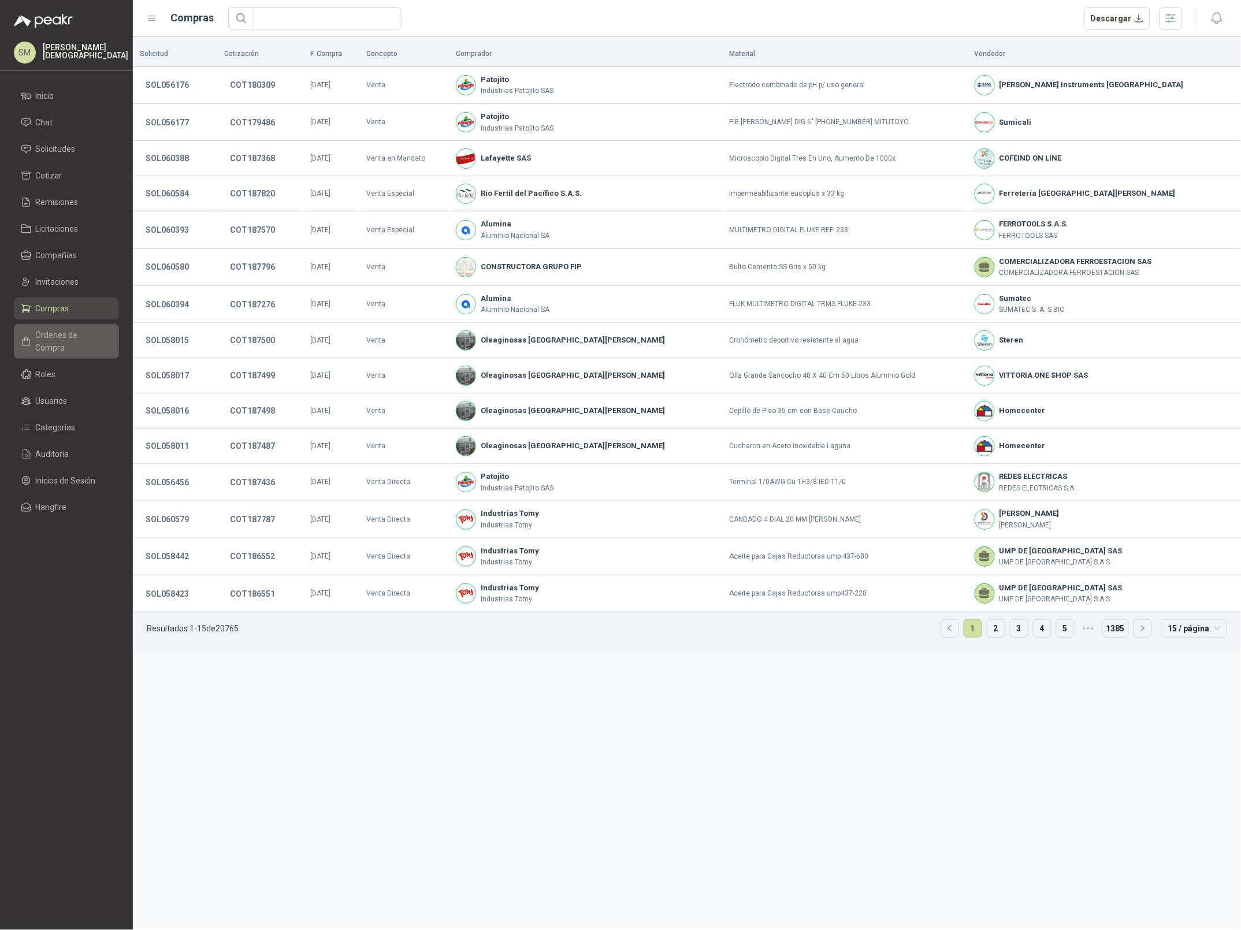
click at [77, 339] on span "Órdenes de Compra" at bounding box center [72, 341] width 72 height 25
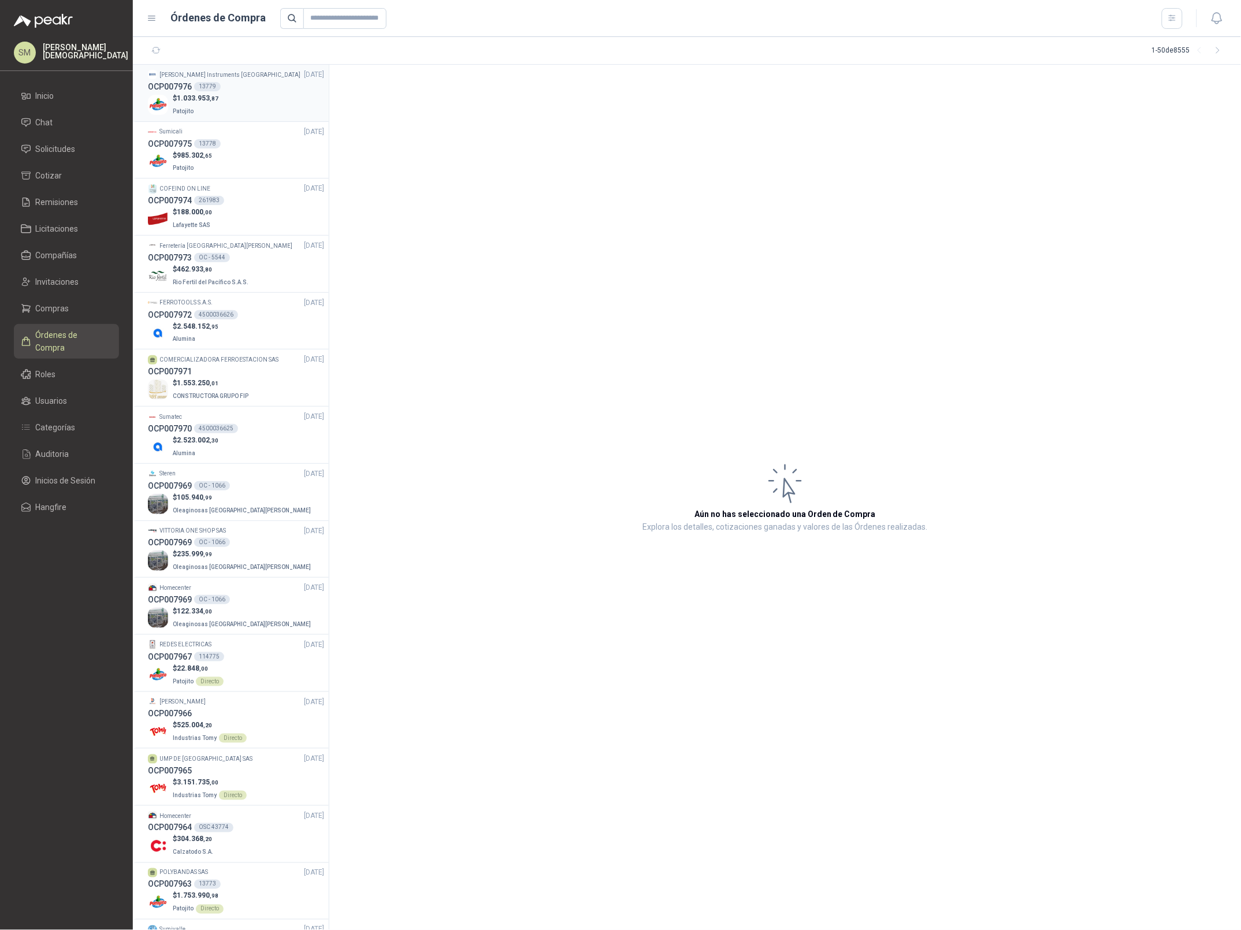
click at [240, 94] on div "$ 1.033.953 ,87 Patojito" at bounding box center [236, 105] width 176 height 24
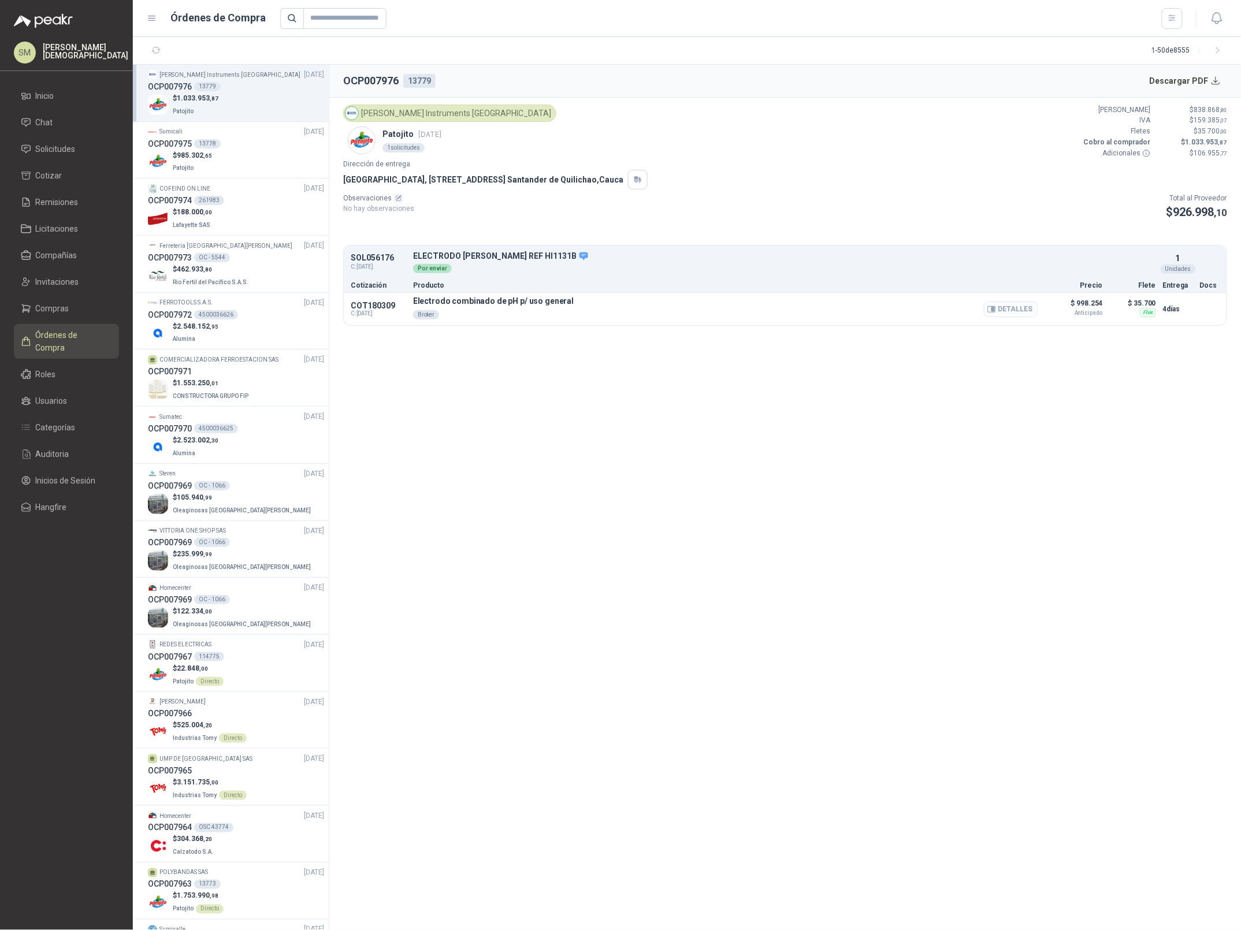
click at [1028, 312] on button "Detalles" at bounding box center [1011, 310] width 54 height 16
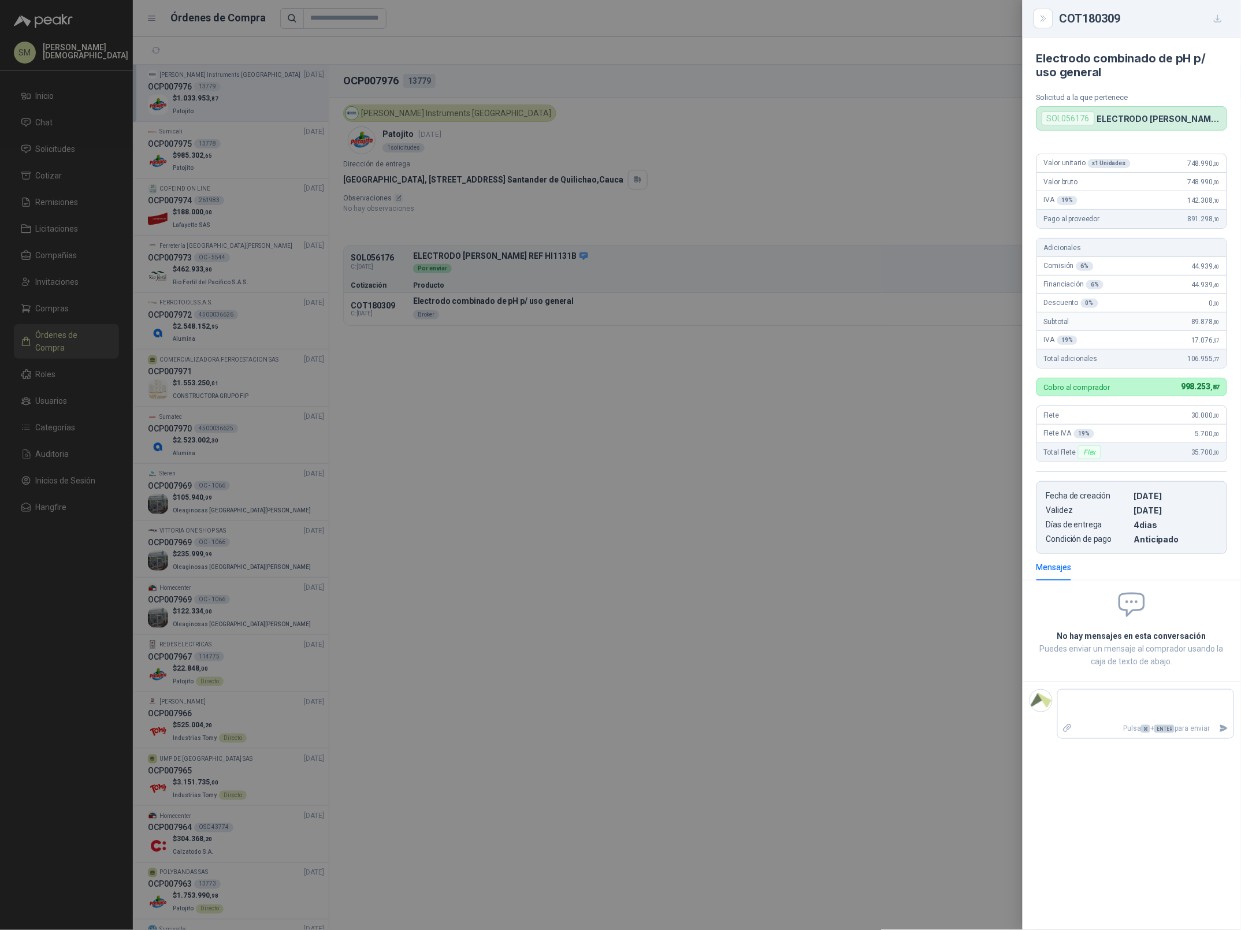
click at [818, 388] on div at bounding box center [620, 465] width 1241 height 930
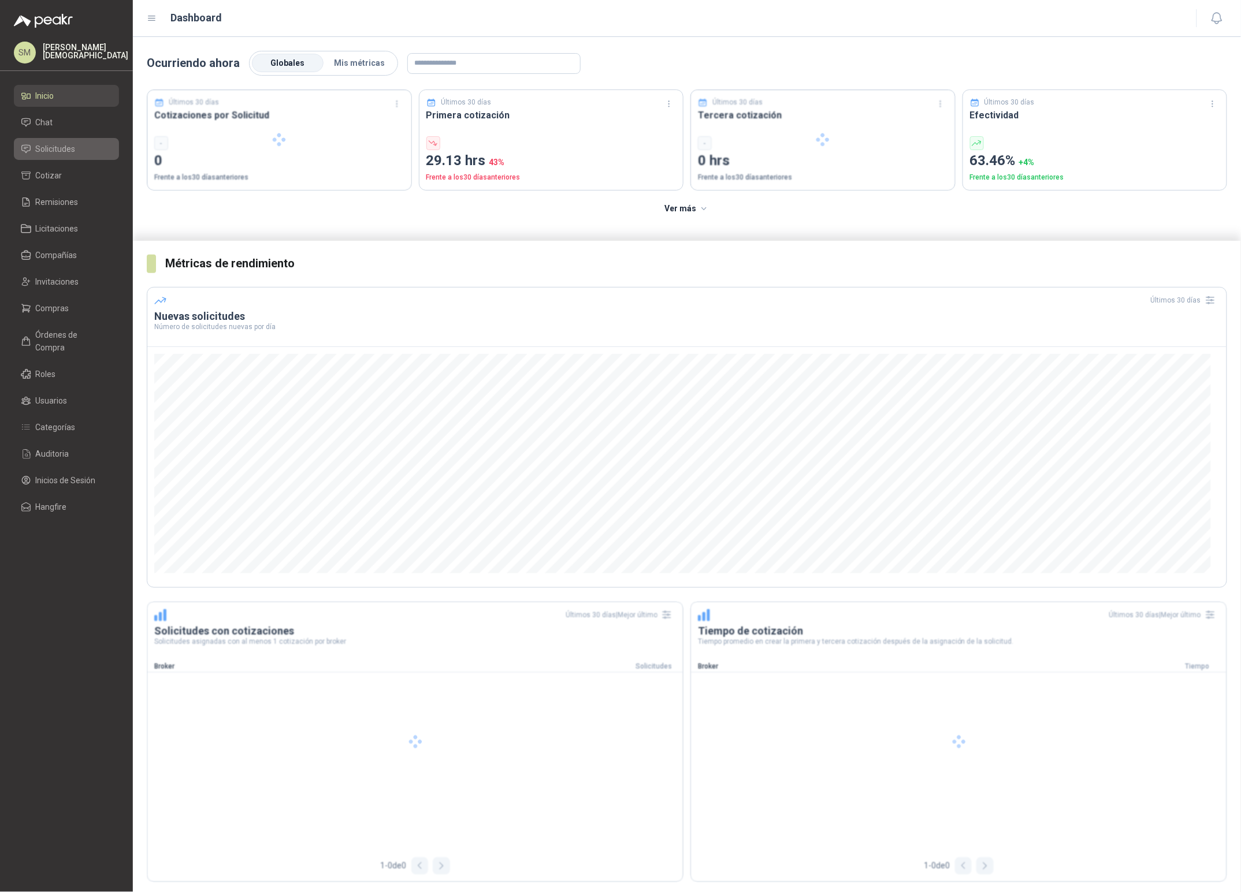
click at [55, 148] on span "Solicitudes" at bounding box center [56, 149] width 40 height 13
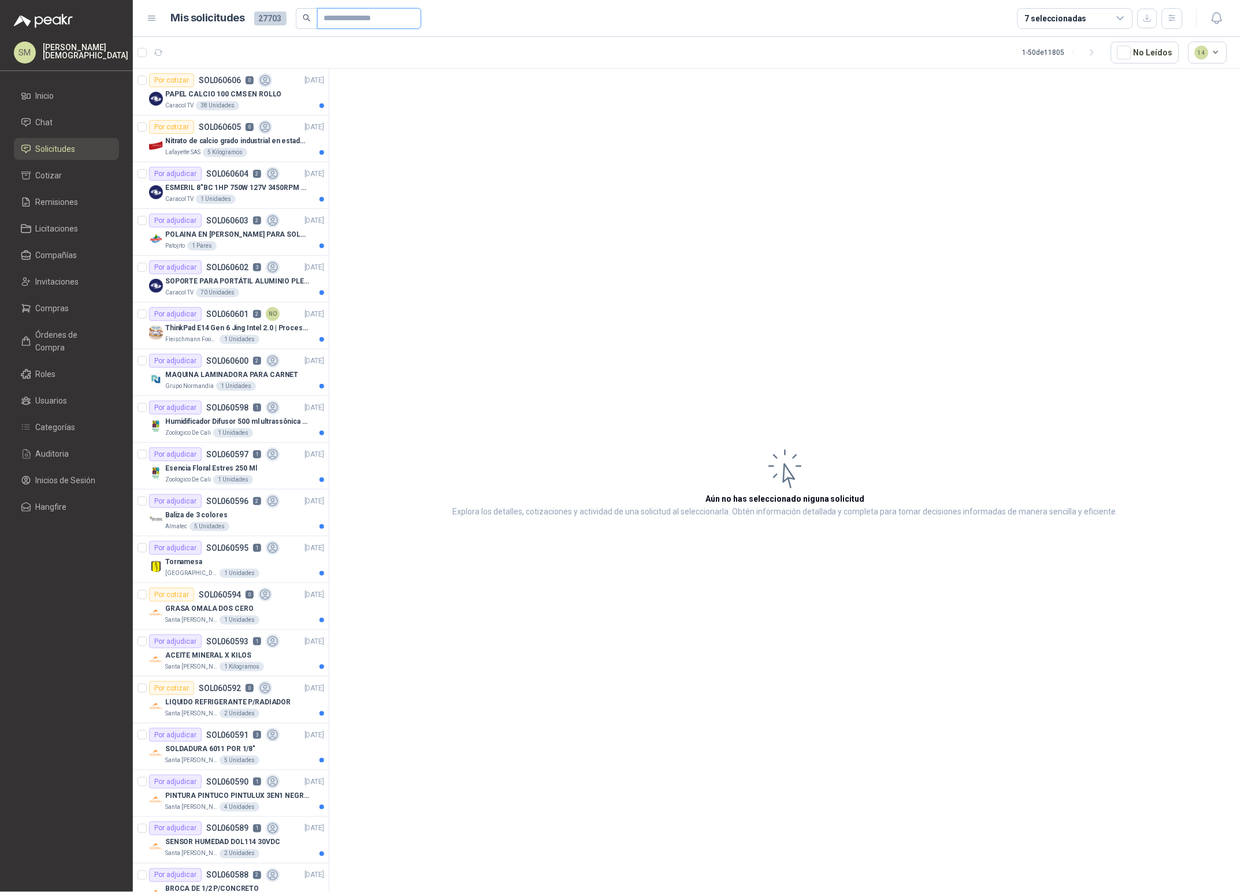
click at [342, 21] on input "text" at bounding box center [364, 19] width 81 height 20
type input "*"
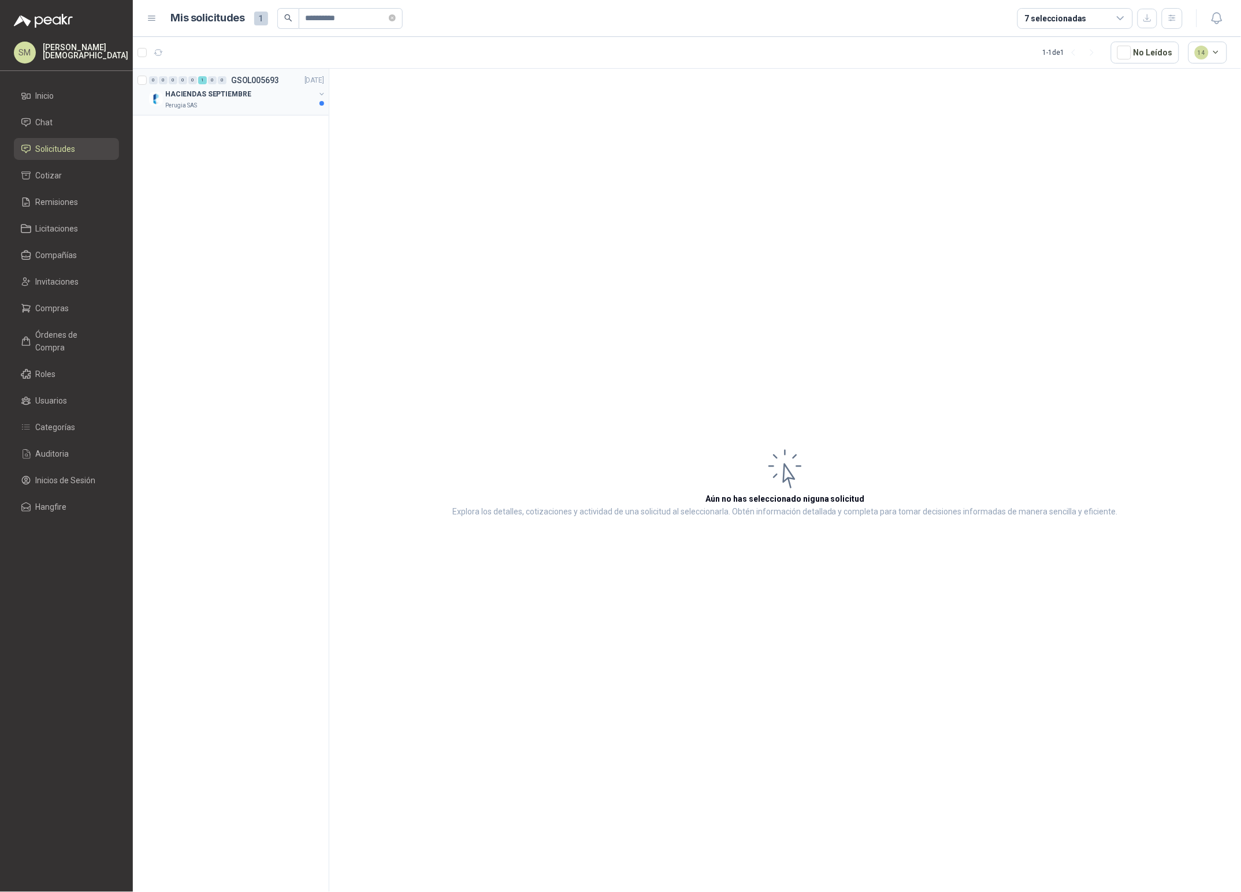
click at [257, 96] on div "HACIENDAS SEPTIEMBRE" at bounding box center [240, 94] width 150 height 14
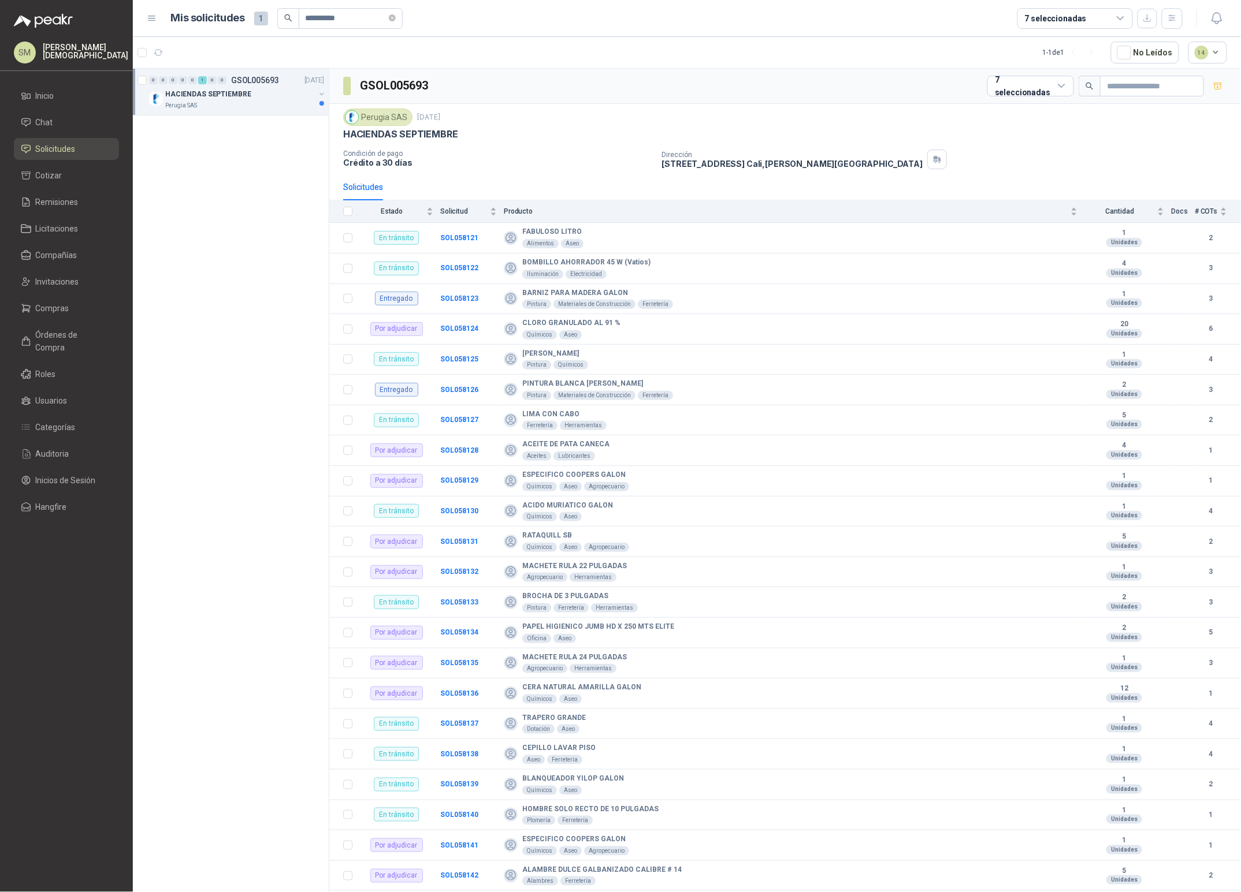
click at [267, 96] on div "HACIENDAS SEPTIEMBRE" at bounding box center [240, 94] width 150 height 14
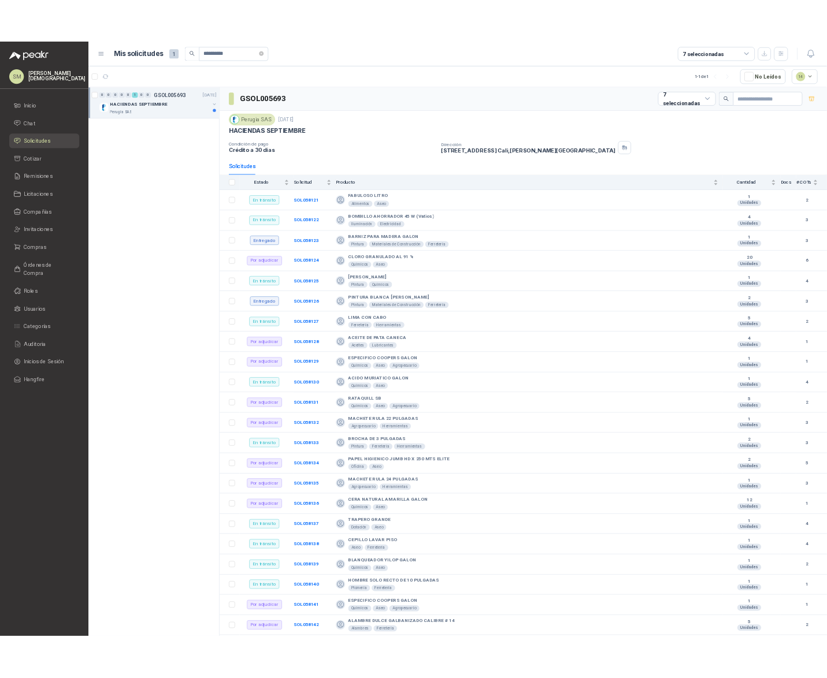
scroll to position [4, 0]
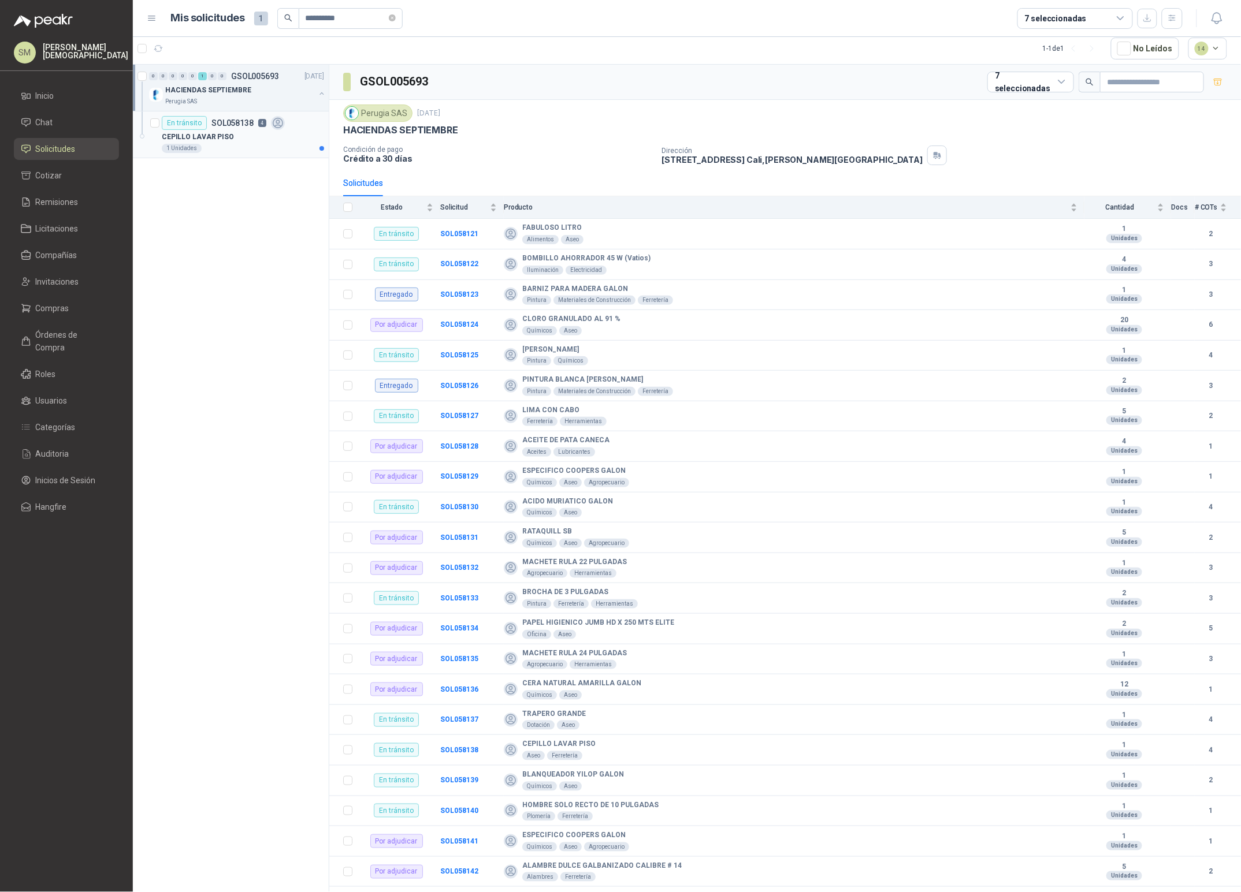
click at [239, 142] on div "CEPILLO LAVAR PISO" at bounding box center [243, 137] width 162 height 14
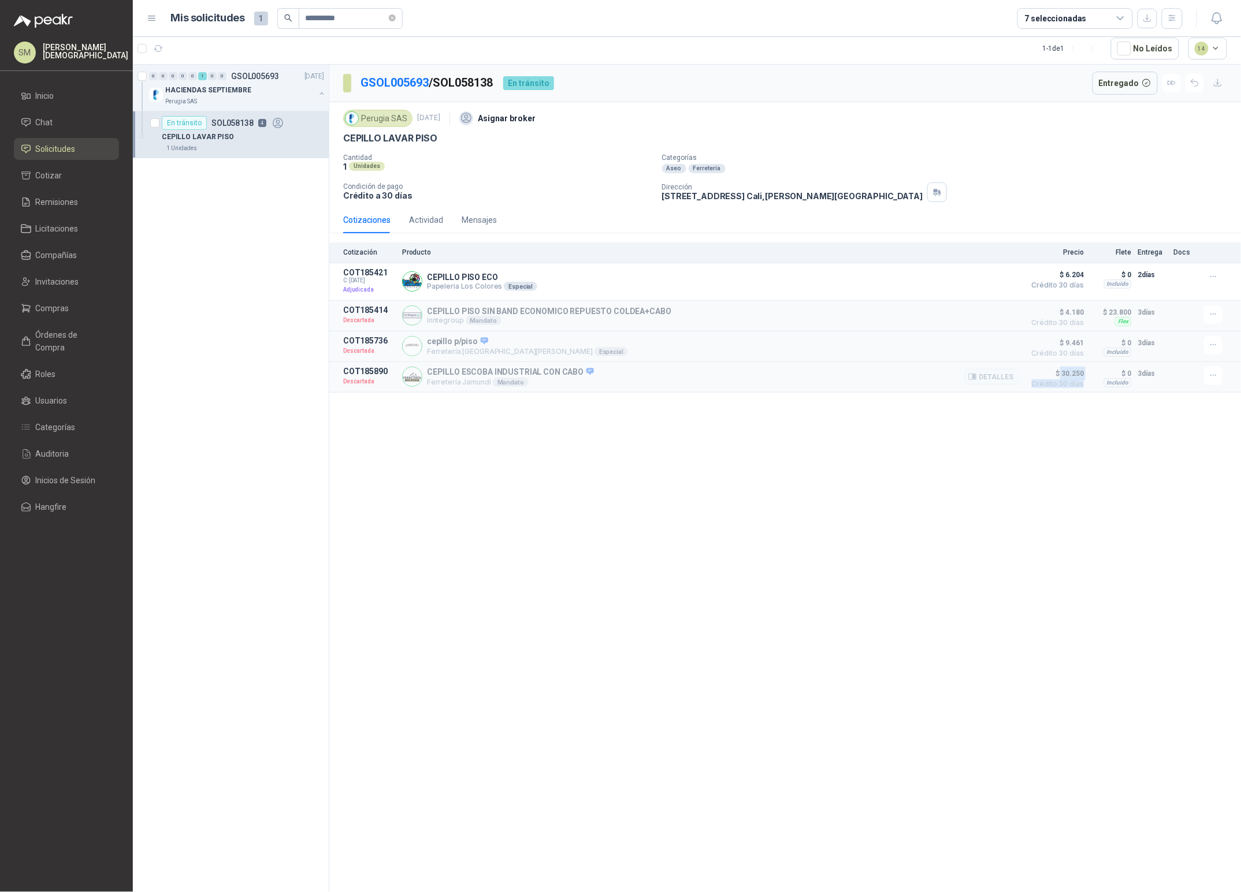
drag, startPoint x: 1062, startPoint y: 374, endPoint x: 1083, endPoint y: 389, distance: 26.1
click at [1083, 389] on article "COT185890 Descartada CEPILLO ESCOBA INDUSTRIAL CON CABO Ferretería Jamundí Mand…" at bounding box center [784, 377] width 911 height 31
drag, startPoint x: 444, startPoint y: 371, endPoint x: 1064, endPoint y: 385, distance: 620.5
click at [1064, 385] on article "COT185890 Descartada CEPILLO ESCOBA INDUSTRIAL CON CABO Ferretería Jamundí Mand…" at bounding box center [784, 377] width 911 height 31
click at [1071, 382] on span "Crédito 30 días" at bounding box center [1055, 384] width 58 height 7
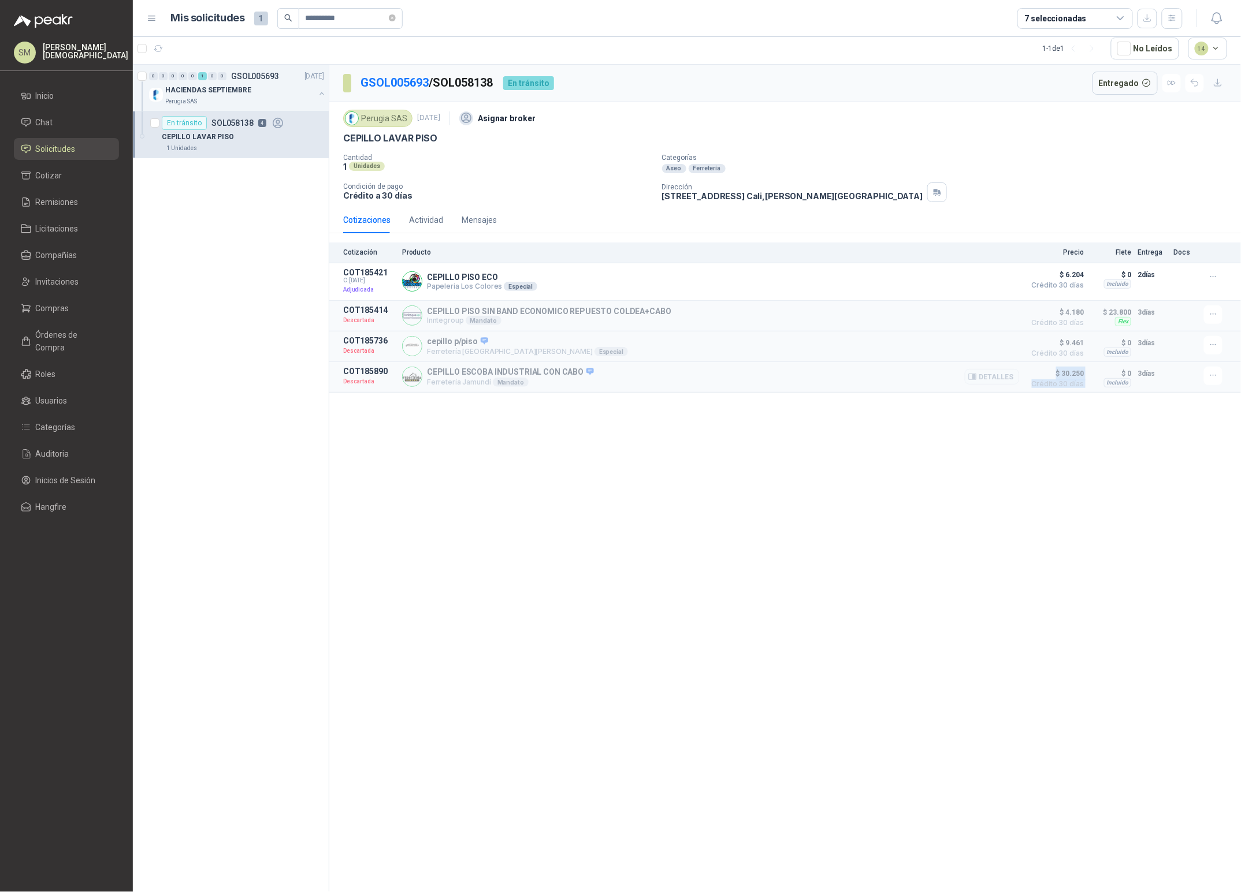
drag, startPoint x: 1058, startPoint y: 370, endPoint x: 1087, endPoint y: 373, distance: 29.0
click at [1087, 373] on article "COT185890 Descartada CEPILLO ESCOBA INDUSTRIAL CON CABO Ferretería Jamundí Mand…" at bounding box center [784, 377] width 911 height 31
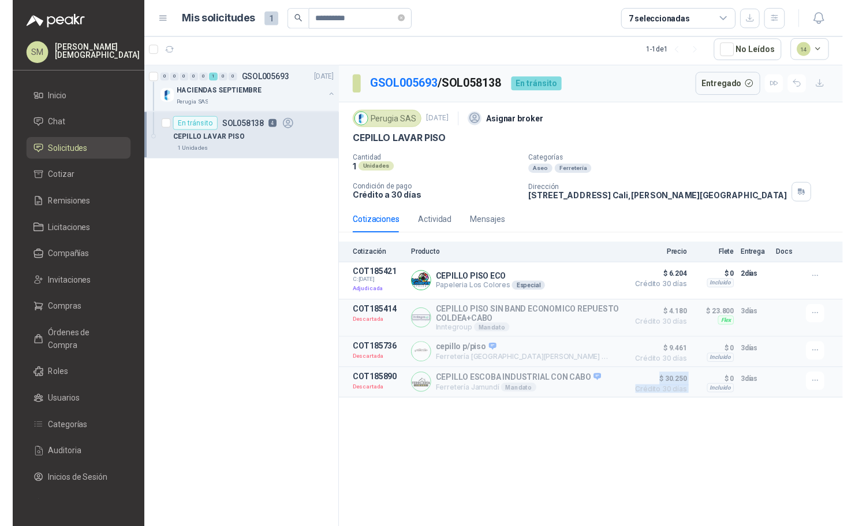
scroll to position [3, 0]
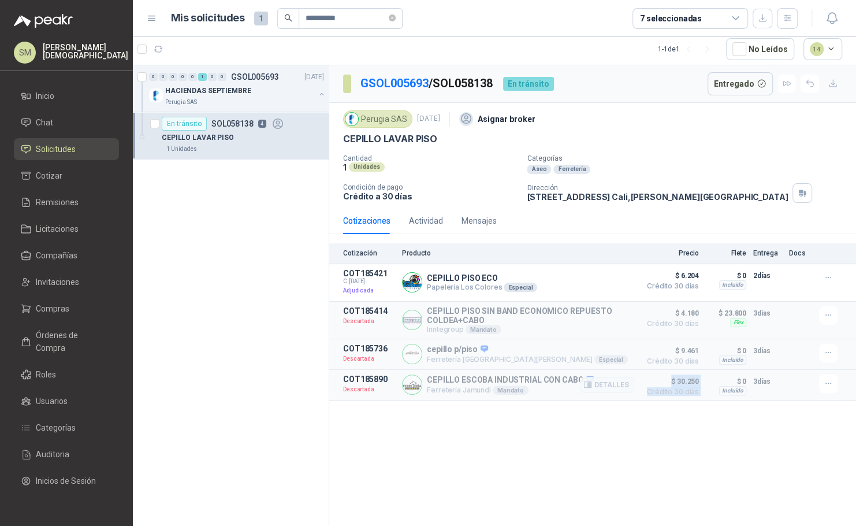
click at [678, 385] on span "$ 30.250" at bounding box center [670, 381] width 58 height 14
drag, startPoint x: 681, startPoint y: 314, endPoint x: 701, endPoint y: 315, distance: 19.7
click at [701, 315] on article "COT185414 Descartada CEPILLO PISO SIN BAND ECONOMICO REPUESTO COLDEA+CABO Innte…" at bounding box center [592, 321] width 527 height 38
drag, startPoint x: 753, startPoint y: 270, endPoint x: 769, endPoint y: 273, distance: 16.5
click at [769, 273] on p "2 días" at bounding box center [767, 276] width 29 height 14
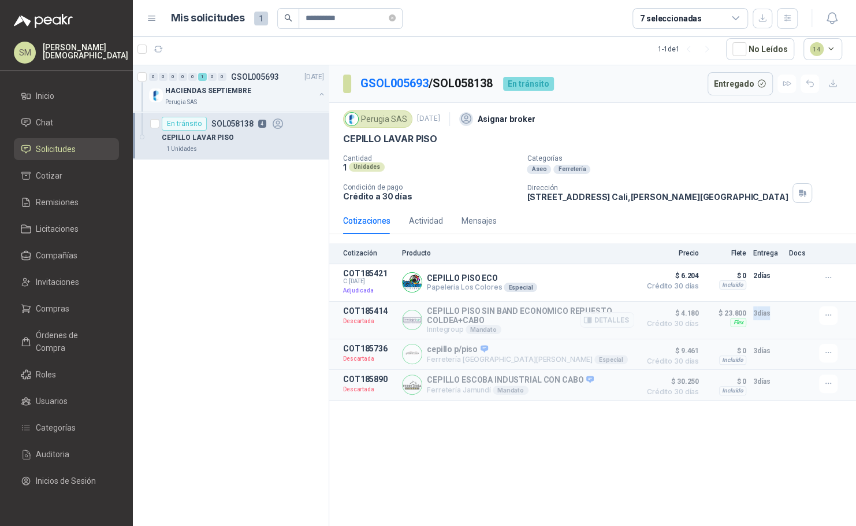
drag, startPoint x: 753, startPoint y: 308, endPoint x: 769, endPoint y: 311, distance: 16.3
click at [769, 311] on p "3 días" at bounding box center [767, 313] width 29 height 14
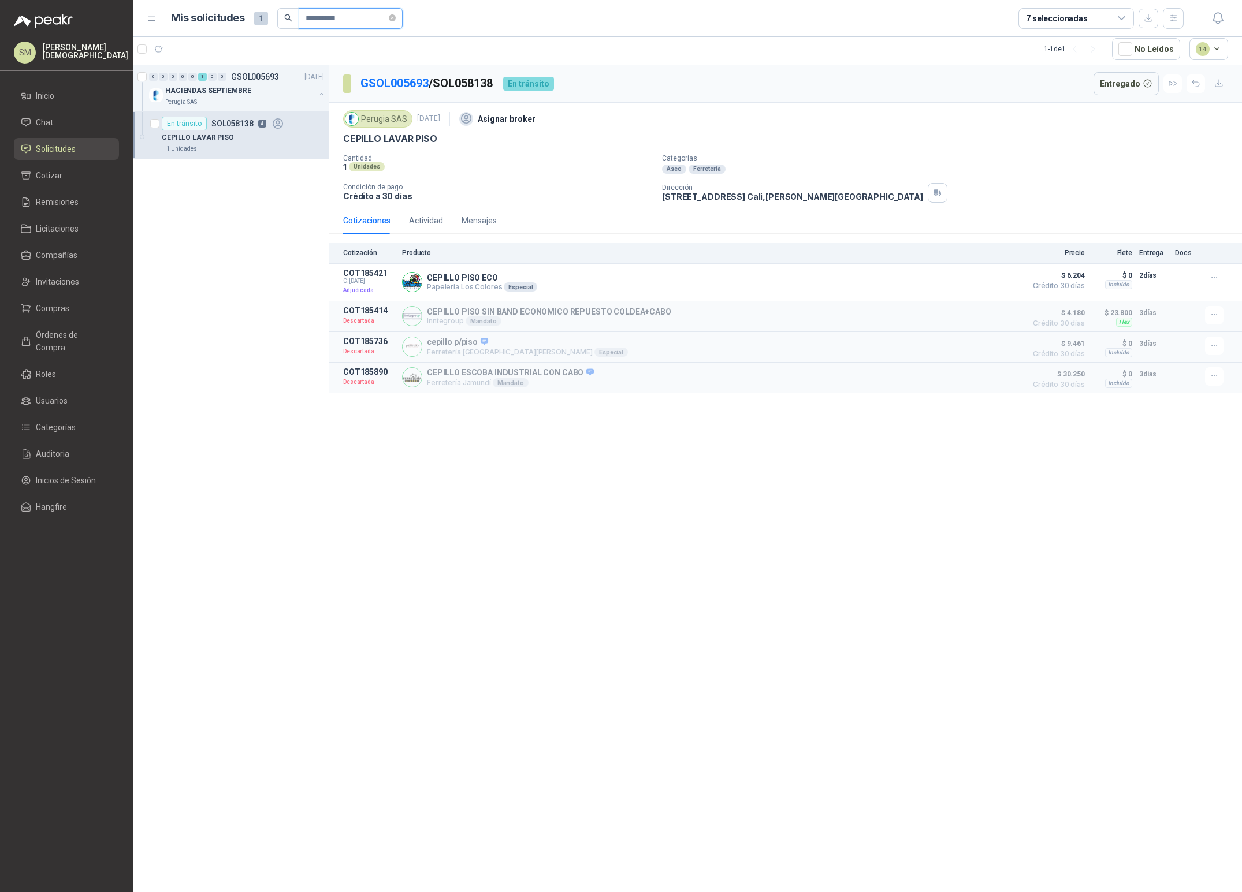
drag, startPoint x: 359, startPoint y: 20, endPoint x: 332, endPoint y: 18, distance: 27.7
click at [332, 18] on input "*********" at bounding box center [346, 19] width 81 height 20
type input "*********"
click at [250, 91] on p "REQUERIMIENTO N° 6 - MANTENIMIENTO" at bounding box center [233, 90] width 137 height 11
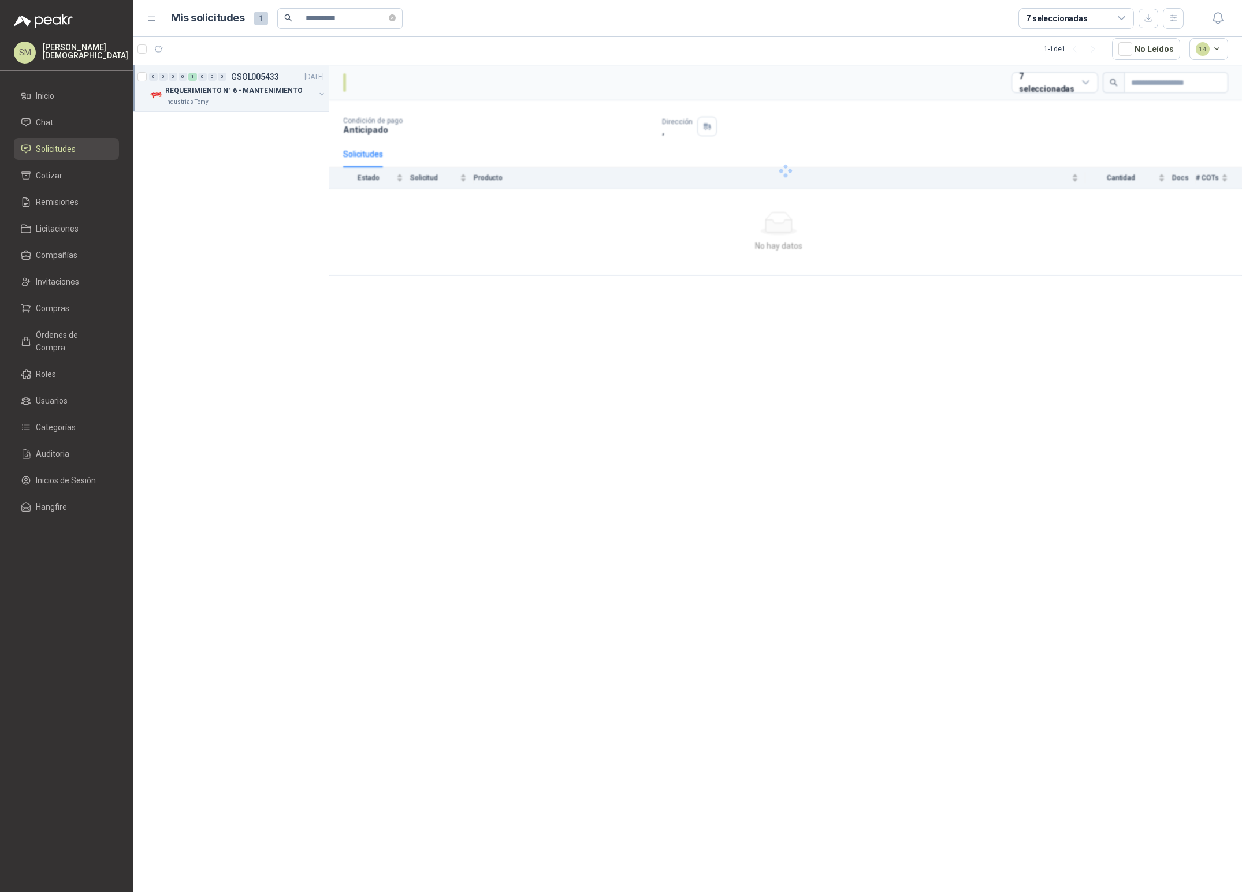
click at [259, 98] on div "Industrias Tomy" at bounding box center [240, 102] width 150 height 9
click at [229, 151] on div "1 und" at bounding box center [243, 148] width 162 height 9
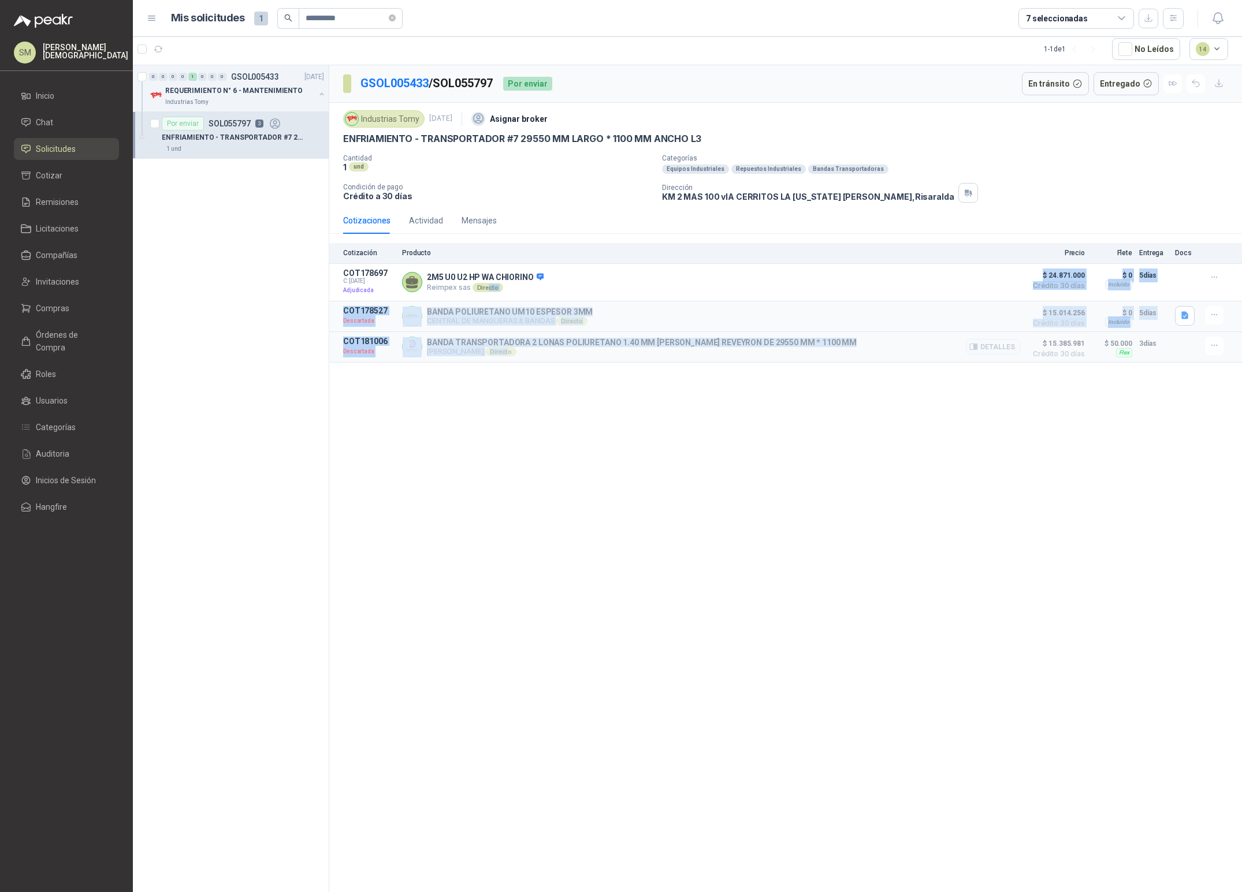
drag, startPoint x: 485, startPoint y: 286, endPoint x: 526, endPoint y: 355, distance: 80.0
click at [526, 355] on div "Cotización Producto Precio Flete Entrega Docs COT178697 C: 15/09/2025 Adjudicad…" at bounding box center [785, 303] width 913 height 120
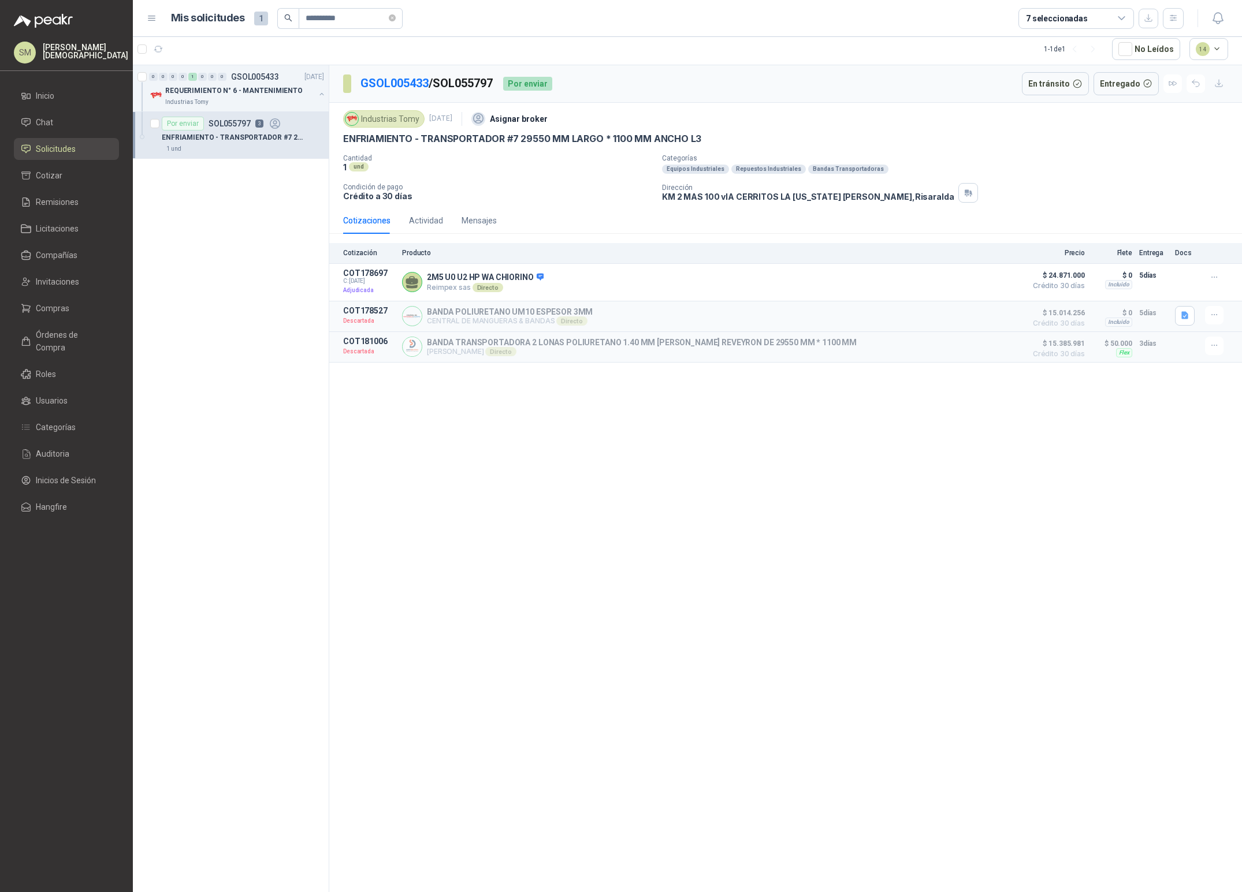
click at [641, 397] on div "GSOL005433 / SOL055797 Por enviar En tránsito Entregado Industrias Tomy 12 sept…" at bounding box center [785, 479] width 913 height 828
drag, startPoint x: 476, startPoint y: 314, endPoint x: 624, endPoint y: 319, distance: 148.0
click at [624, 319] on div "BANDA POLIURETANO UM10 ESPESOR 3MM CENTRAL DE MANGUERAS & BANDAS Directo Detall…" at bounding box center [711, 316] width 618 height 21
drag, startPoint x: 1045, startPoint y: 314, endPoint x: 1065, endPoint y: 318, distance: 20.2
click at [1065, 318] on span "$ 15.014.256" at bounding box center [1056, 313] width 58 height 14
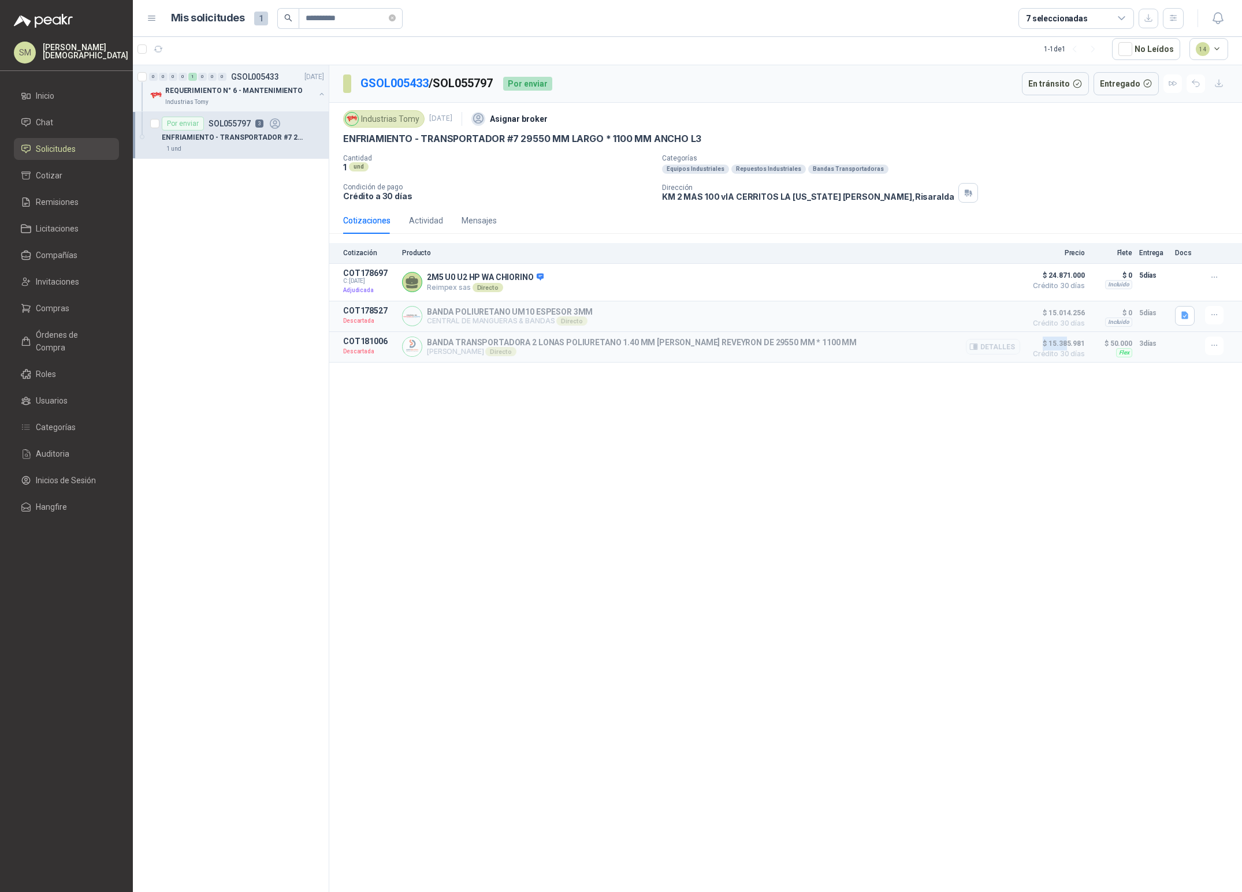
drag, startPoint x: 1047, startPoint y: 344, endPoint x: 1069, endPoint y: 336, distance: 23.6
click at [1067, 348] on span "$ 15.385.981" at bounding box center [1056, 344] width 58 height 14
drag, startPoint x: 1048, startPoint y: 281, endPoint x: 1070, endPoint y: 282, distance: 22.5
click at [1070, 282] on span "Crédito 30 días" at bounding box center [1056, 285] width 58 height 7
drag, startPoint x: 1048, startPoint y: 275, endPoint x: 1070, endPoint y: 276, distance: 22.0
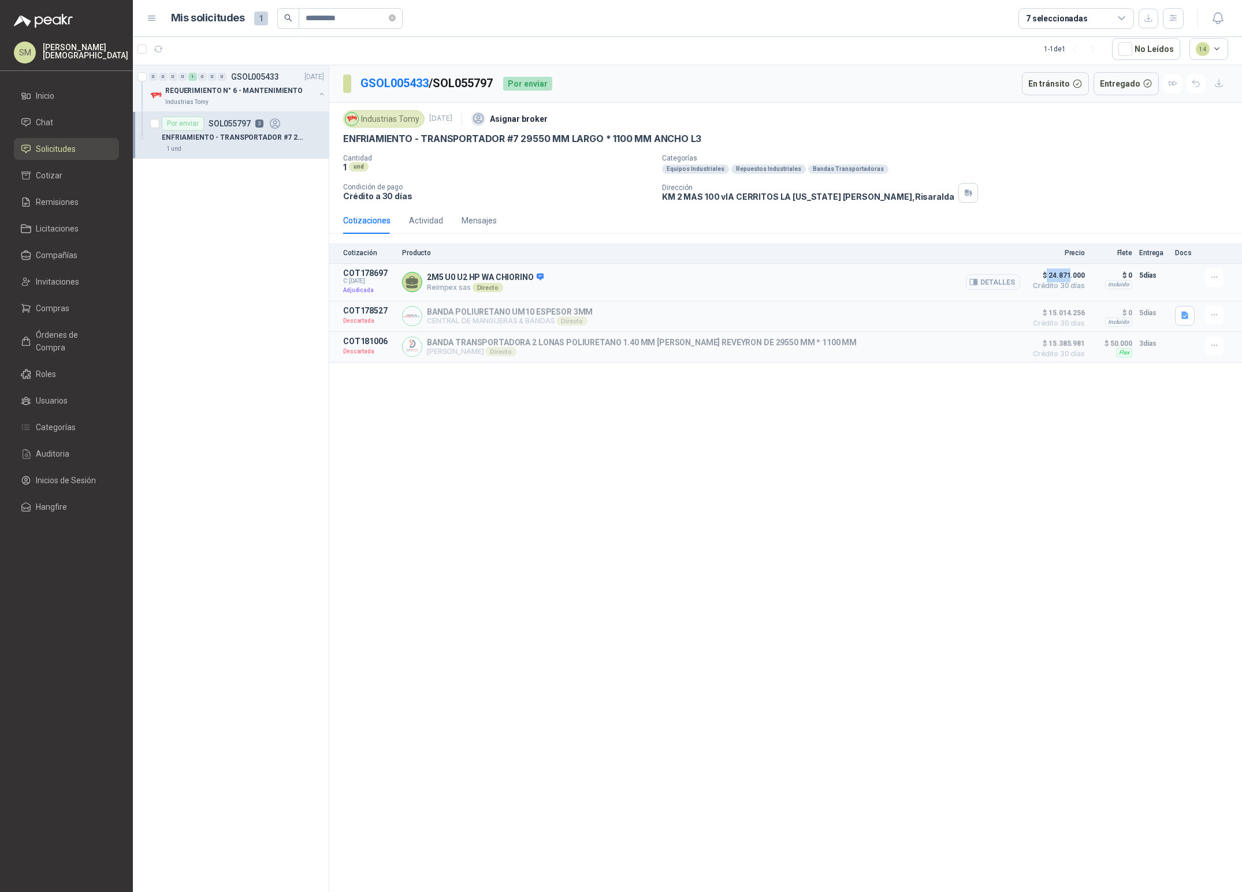
click at [1070, 276] on span "$ 24.871.000" at bounding box center [1056, 276] width 58 height 14
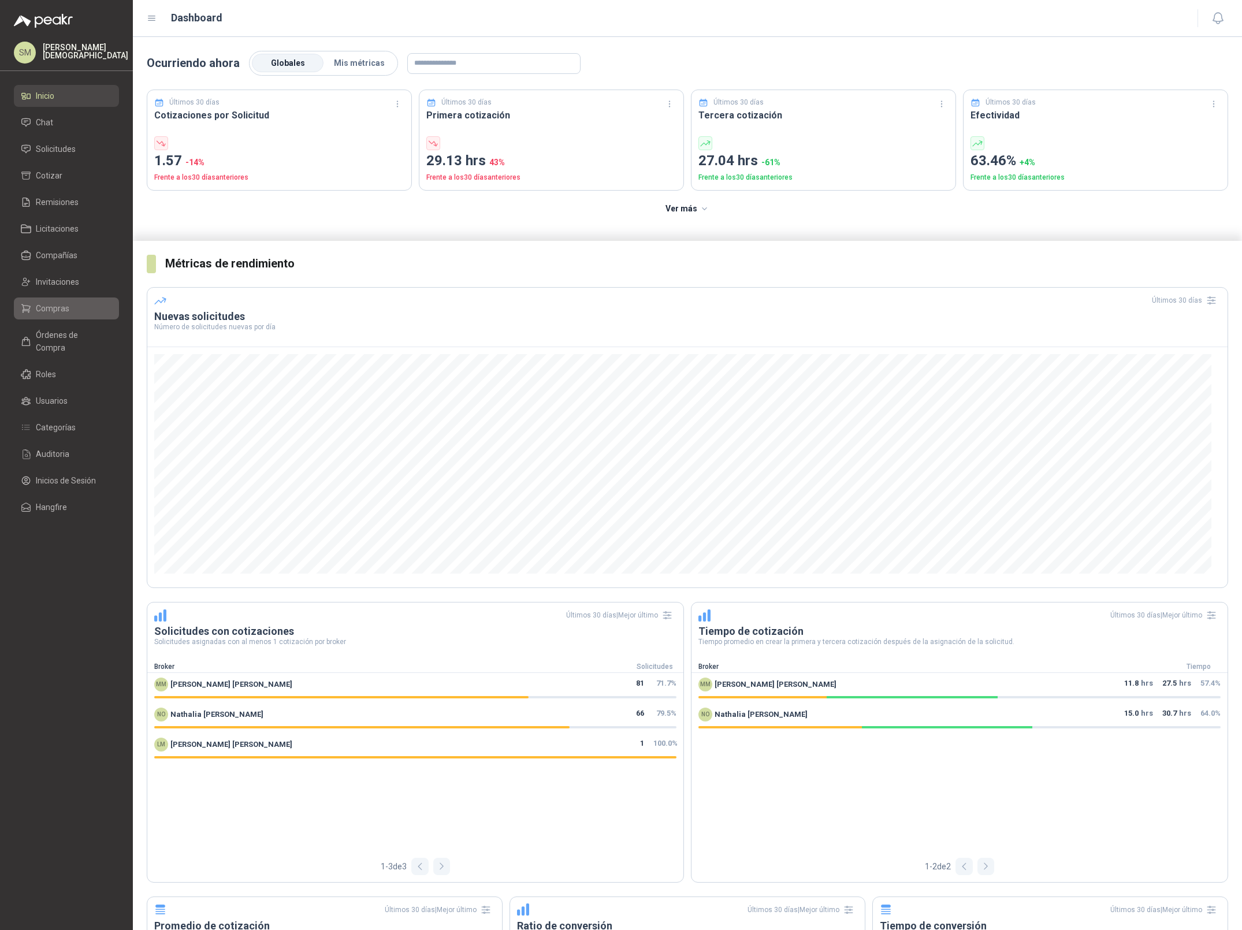
click at [64, 309] on span "Compras" at bounding box center [53, 308] width 34 height 13
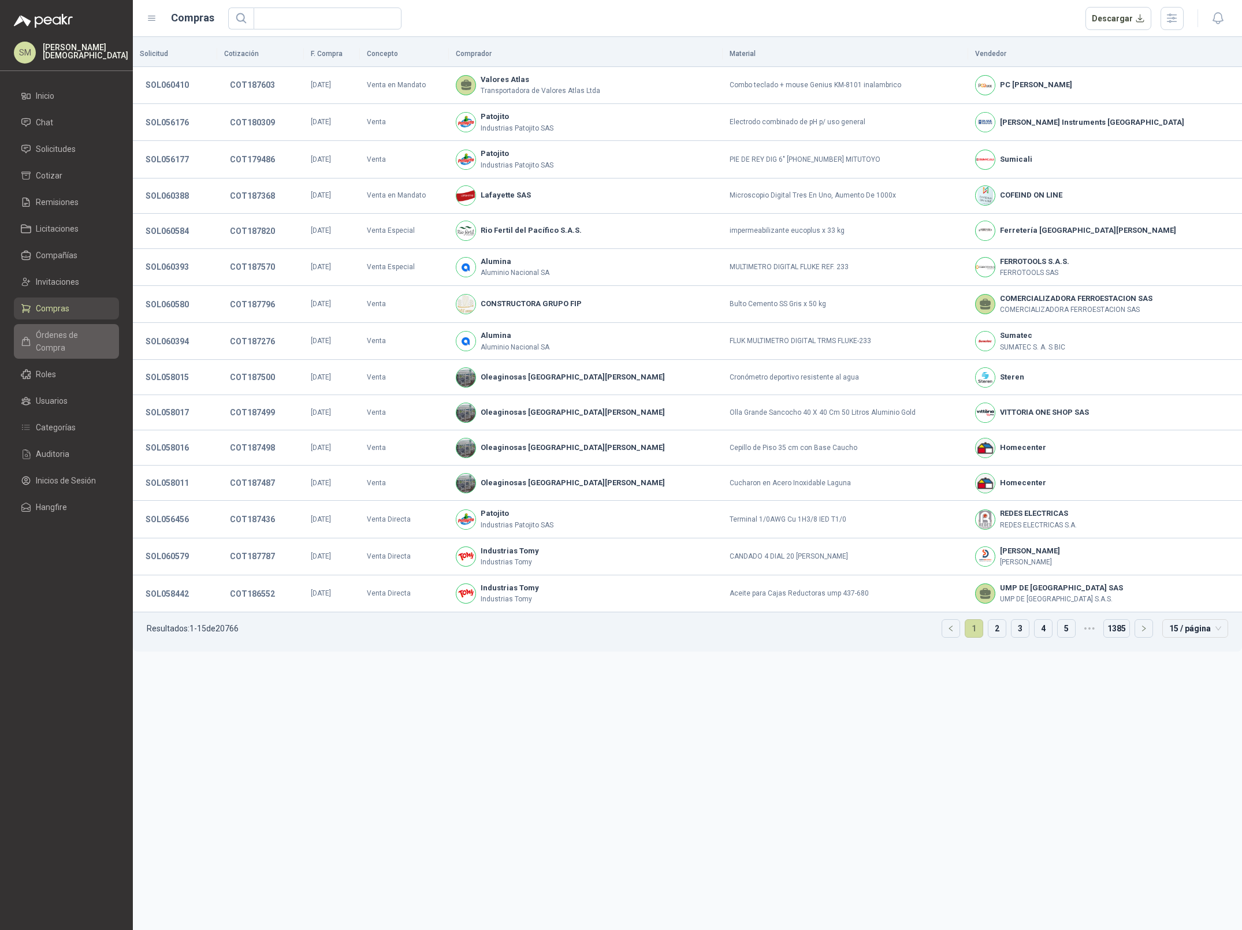
click at [70, 334] on span "Órdenes de Compra" at bounding box center [72, 341] width 72 height 25
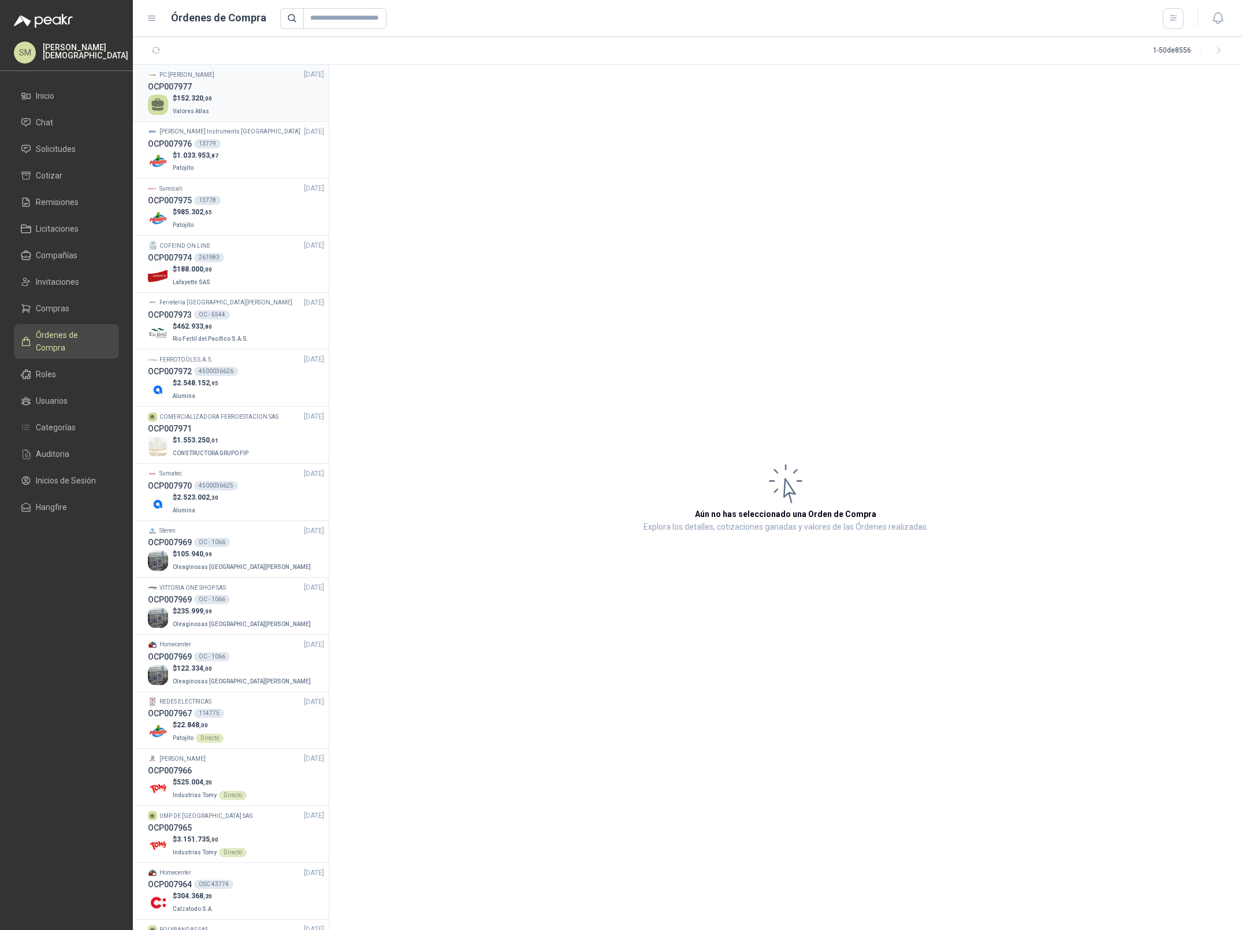
click at [252, 104] on div "$ 152.320 ,00 Valores Atlas" at bounding box center [236, 105] width 176 height 24
click at [243, 158] on div "$ 1.033.953 ,87 Patojito" at bounding box center [236, 162] width 176 height 24
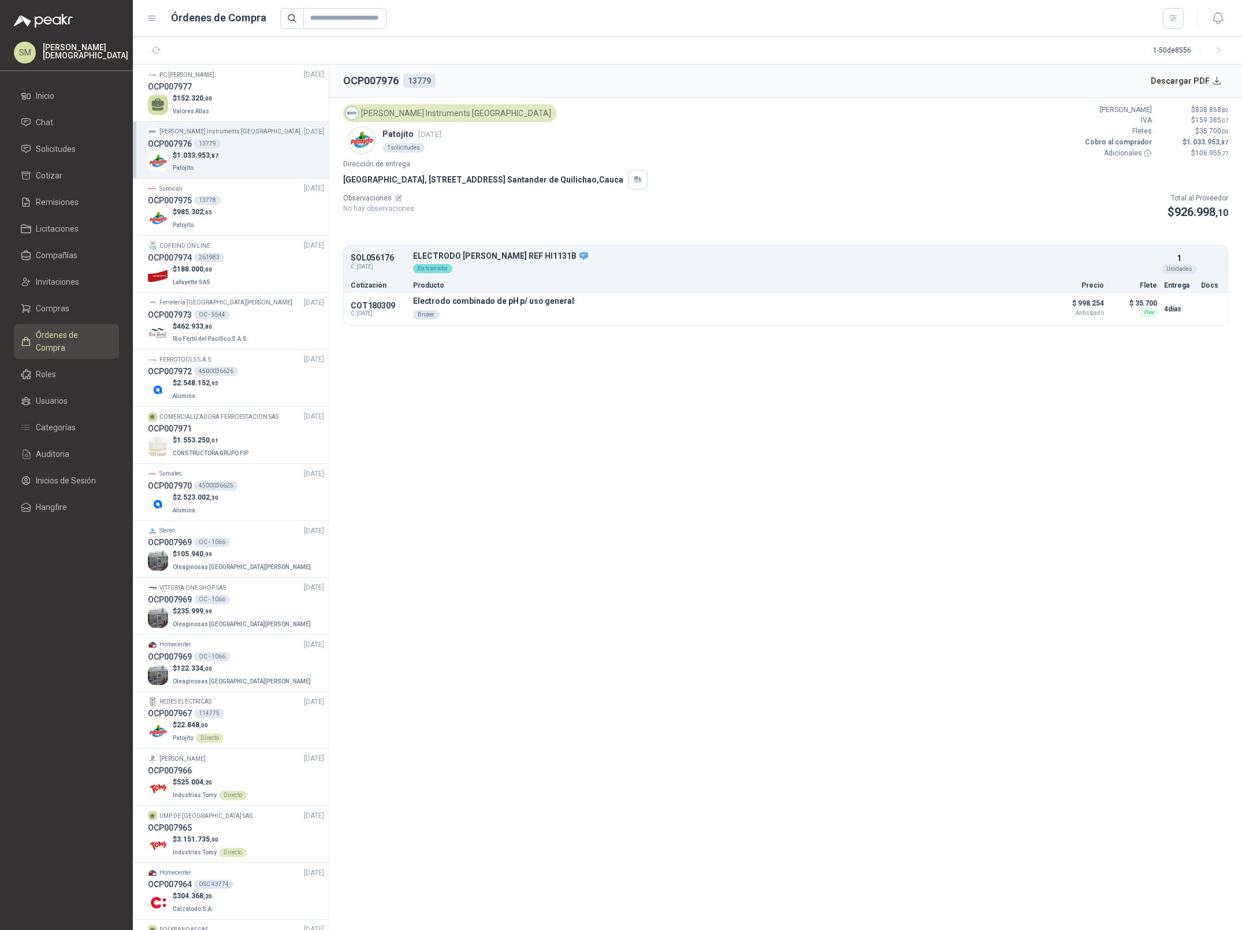
click at [858, 126] on div "HANNA Instruments Colombia Patojito 8 oct, 2025 1 solicitudes Valor Bruto $ 838…" at bounding box center [785, 132] width 885 height 54
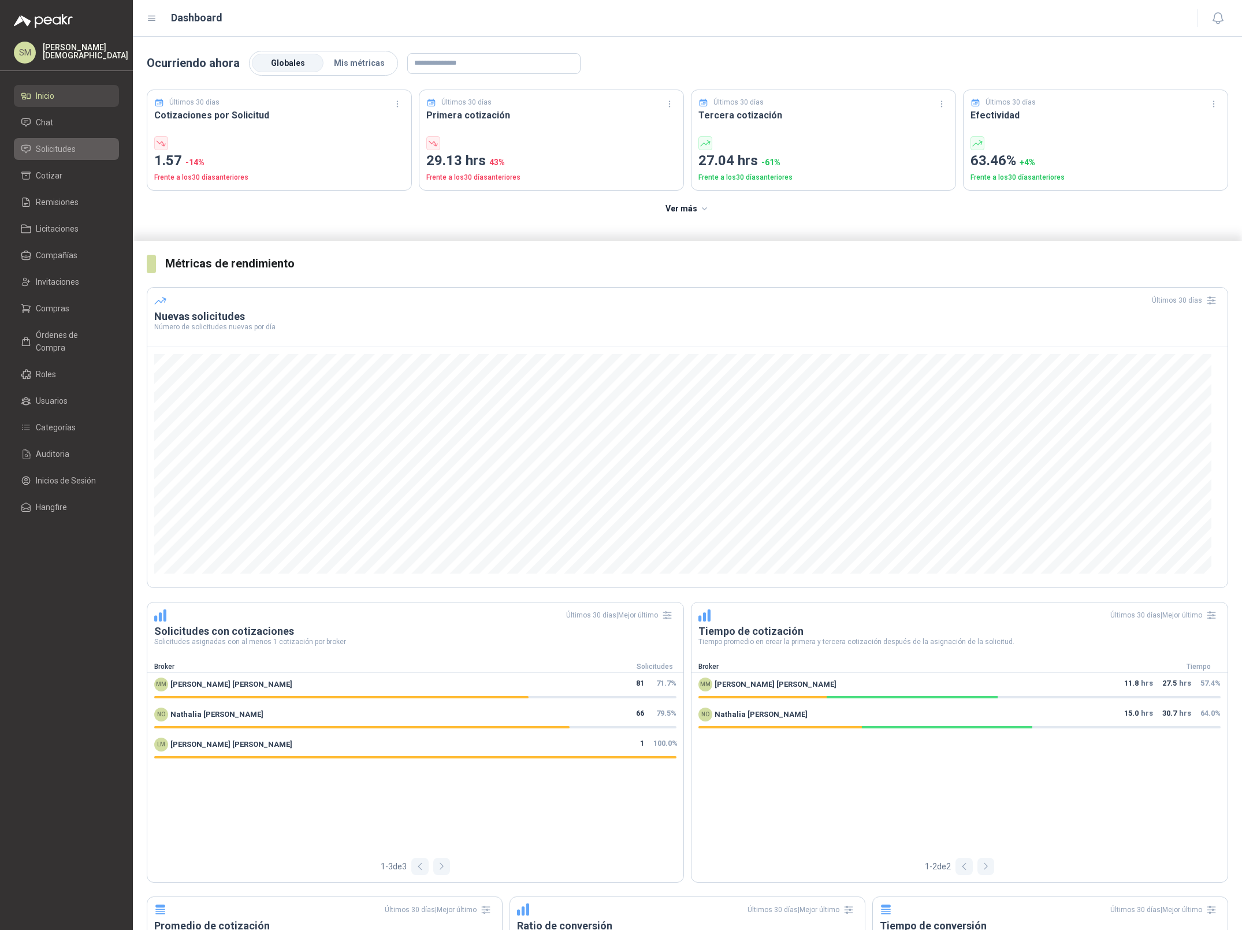
click at [54, 153] on span "Solicitudes" at bounding box center [56, 149] width 40 height 13
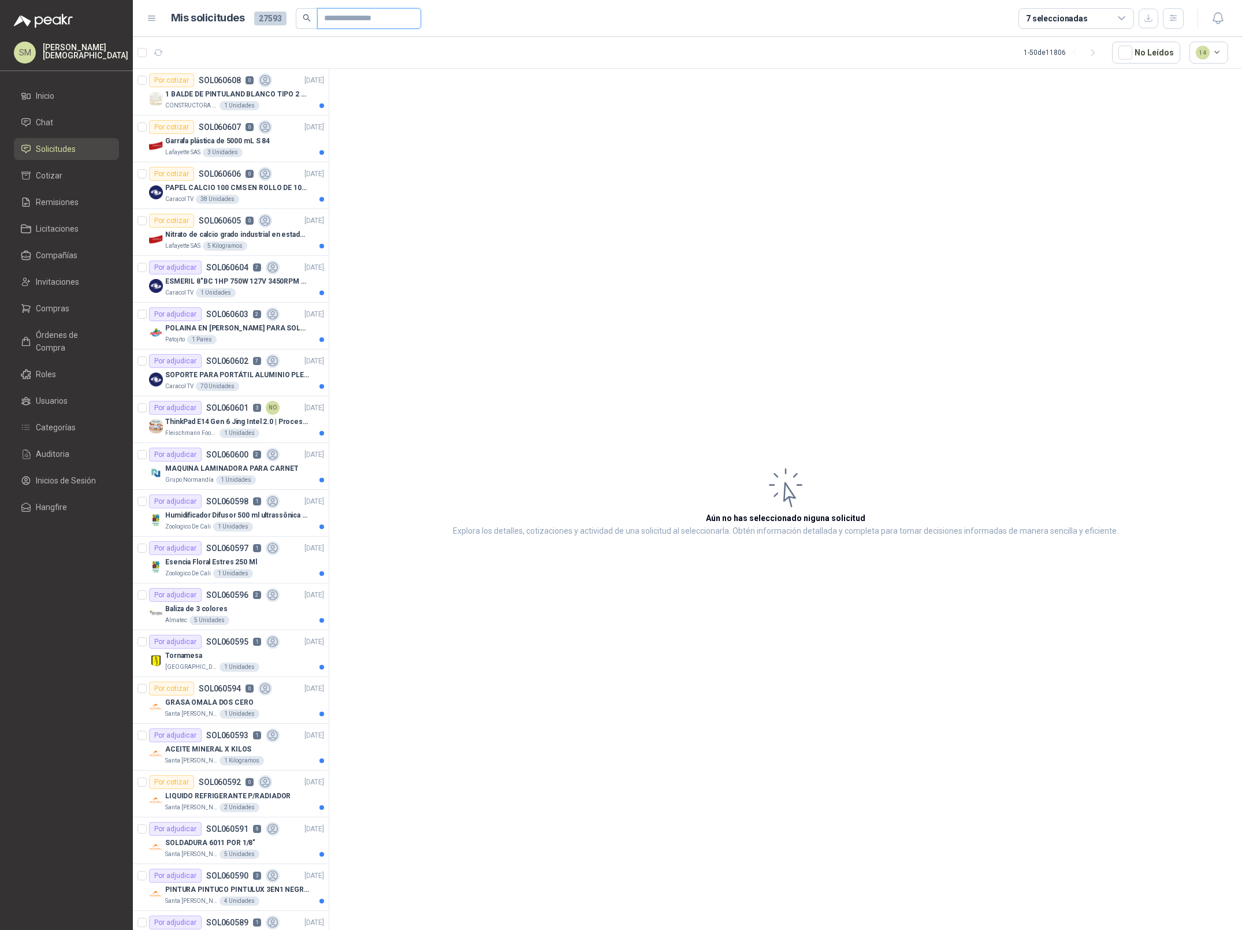
click at [365, 21] on input "text" at bounding box center [364, 19] width 81 height 20
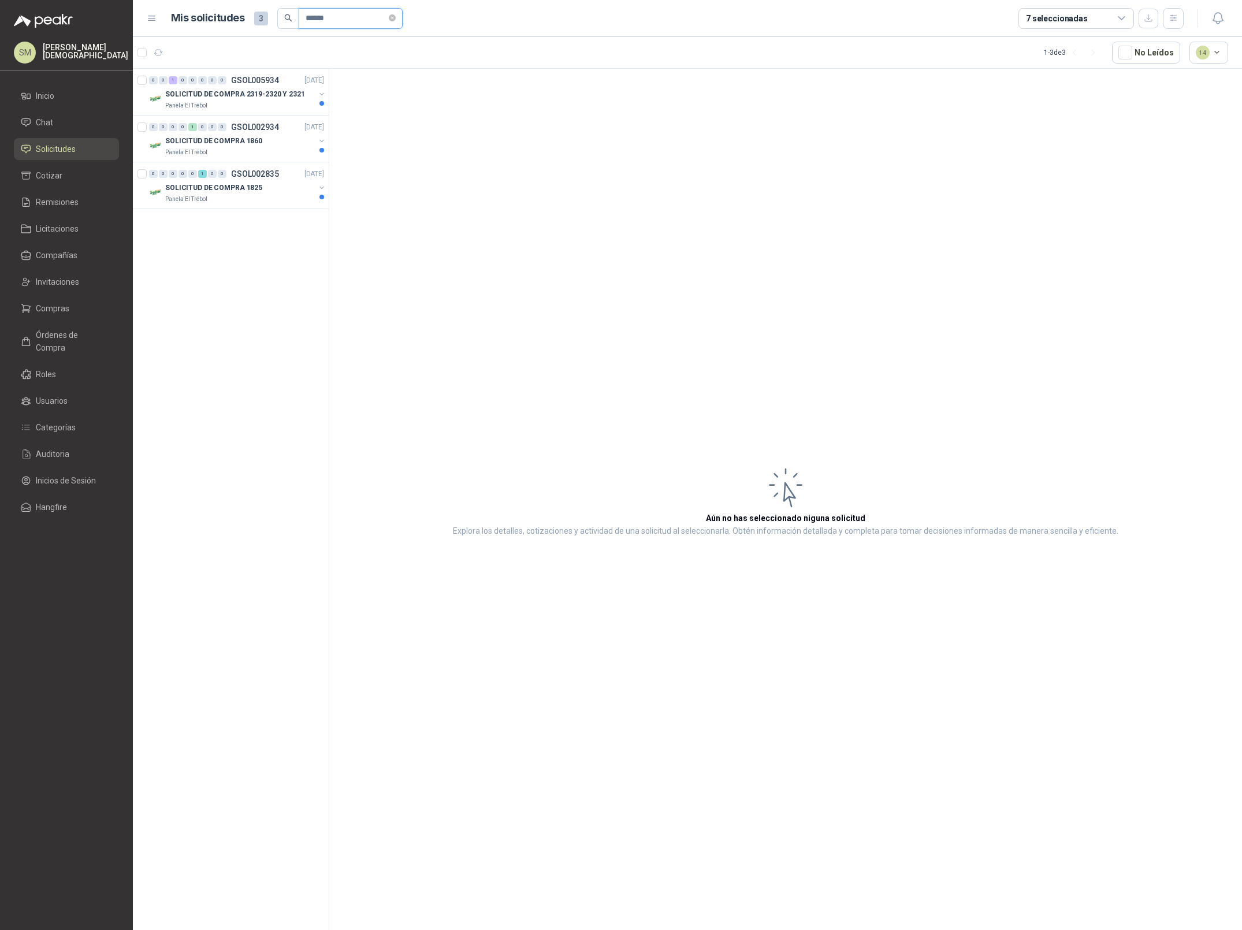
type input "******"
click at [84, 53] on p "Simón Mosquera" at bounding box center [85, 51] width 85 height 16
click at [227, 122] on button "Salir" at bounding box center [253, 124] width 217 height 30
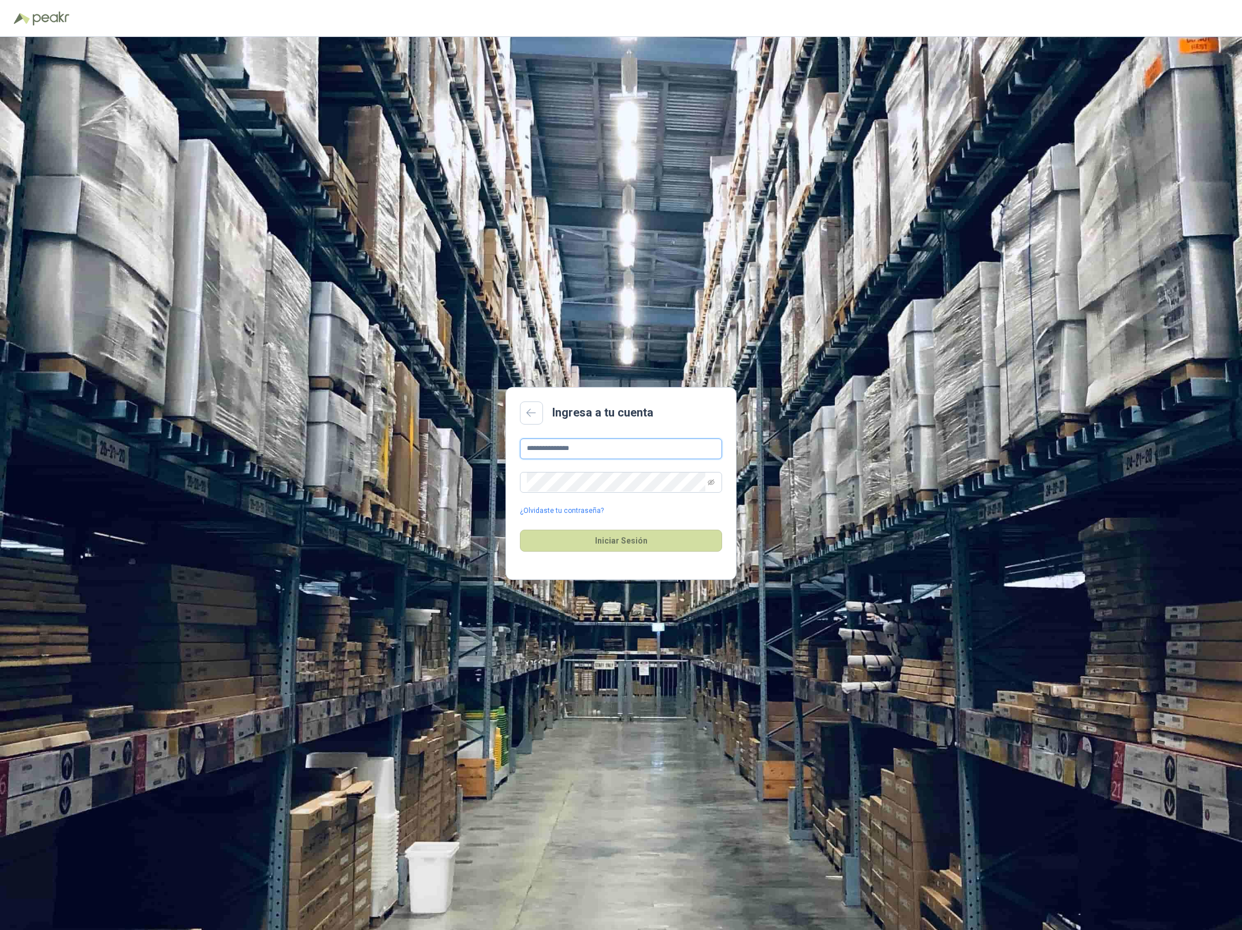
click at [608, 450] on input "**********" at bounding box center [621, 448] width 202 height 21
type input "**********"
click at [642, 537] on button "Iniciar Sesión" at bounding box center [621, 541] width 202 height 22
